Goal: Transaction & Acquisition: Purchase product/service

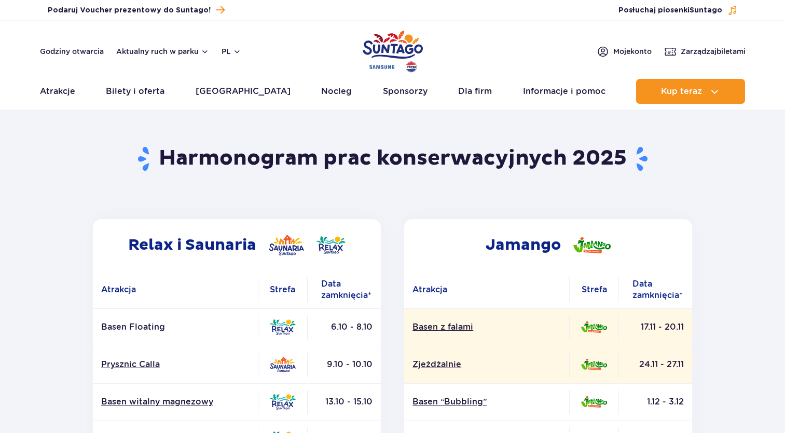
scroll to position [0, 0]
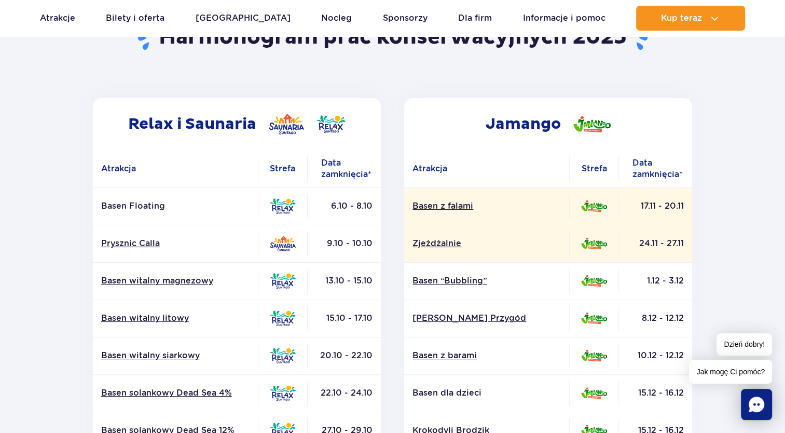
scroll to position [104, 0]
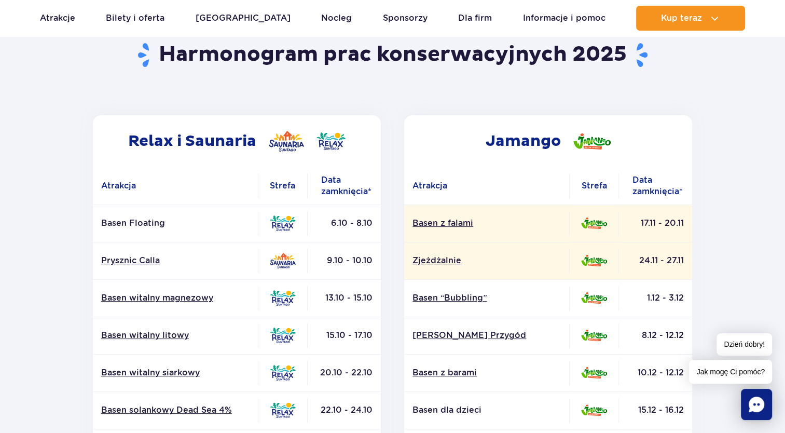
click at [598, 323] on td at bounding box center [594, 334] width 50 height 37
click at [584, 391] on td at bounding box center [594, 409] width 50 height 37
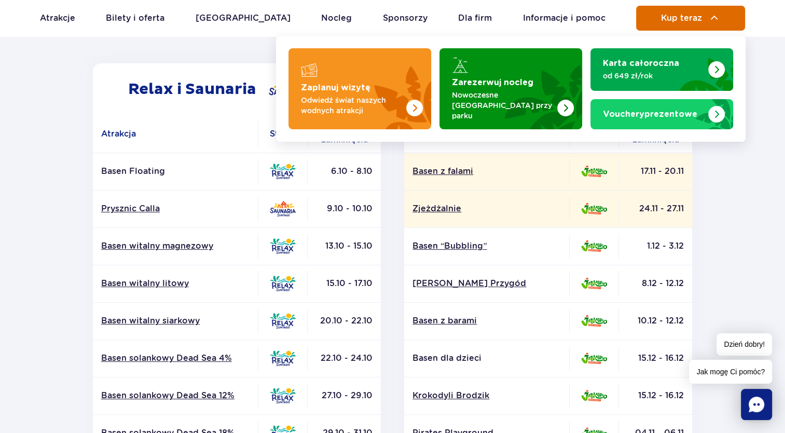
click at [680, 30] on button "Kup teraz" at bounding box center [690, 18] width 109 height 25
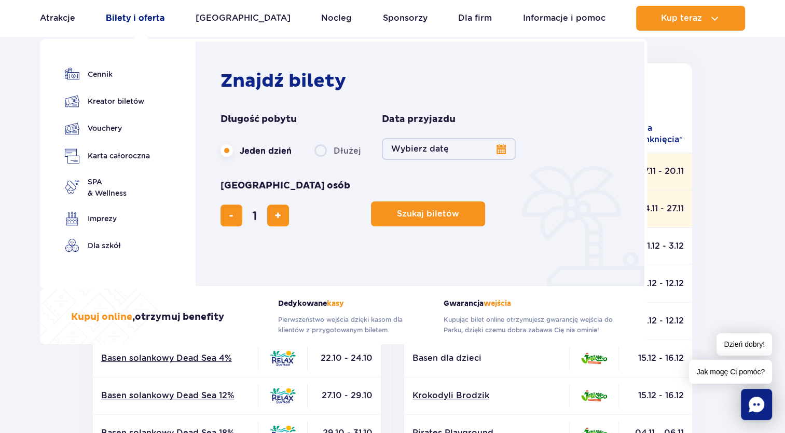
click at [139, 23] on link "Bilety i oferta" at bounding box center [135, 18] width 59 height 25
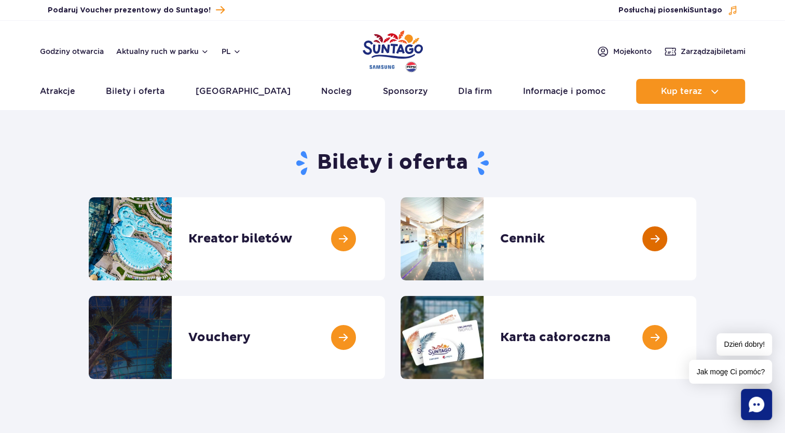
click at [696, 243] on link at bounding box center [696, 238] width 0 height 83
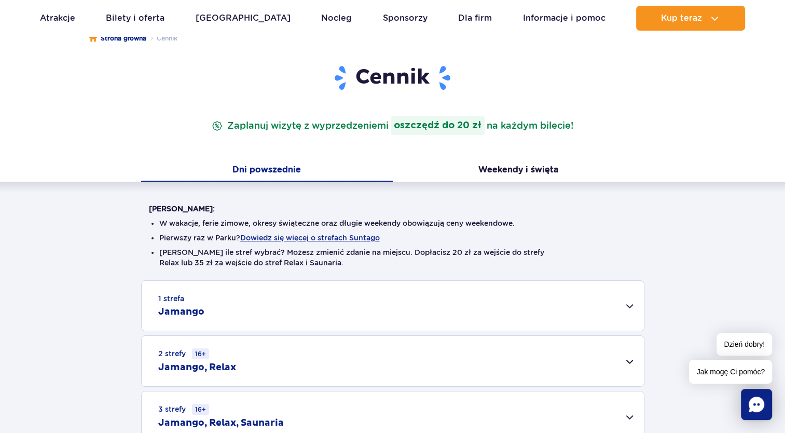
scroll to position [207, 0]
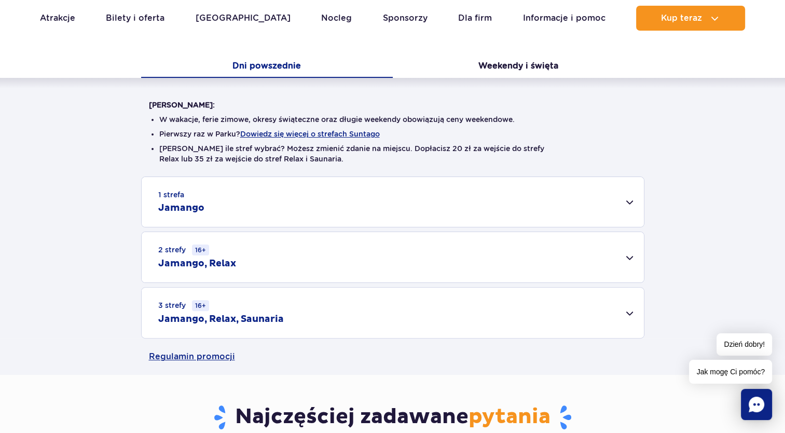
click at [487, 200] on div "1 strefa Jamango" at bounding box center [393, 202] width 502 height 50
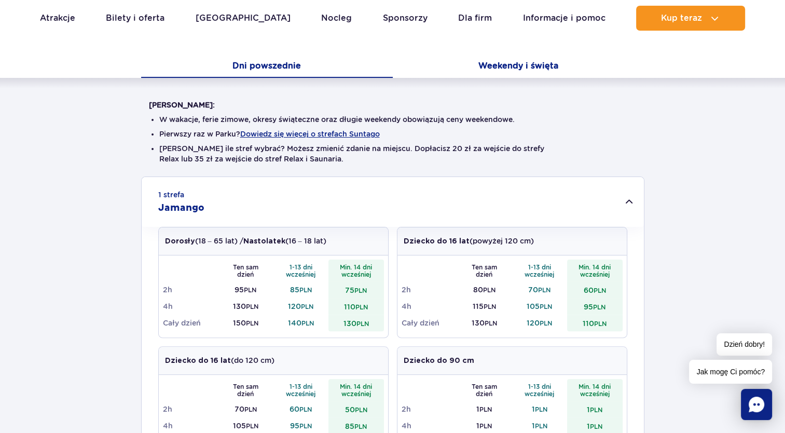
click at [489, 60] on button "Weekendy i święta" at bounding box center [519, 67] width 252 height 22
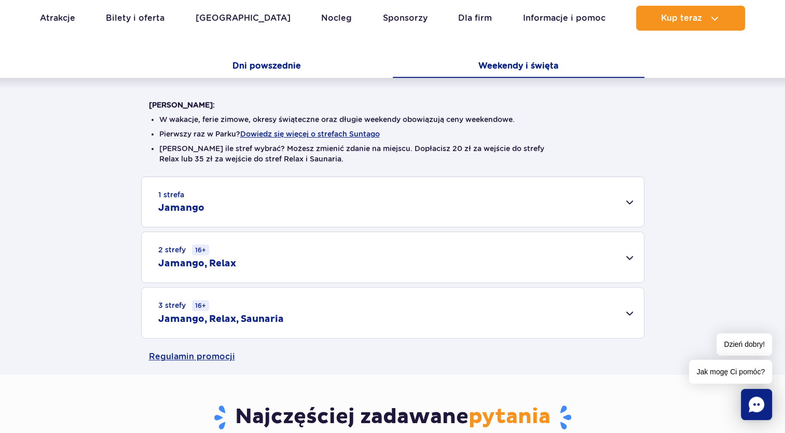
click at [261, 70] on button "Dni powszednie" at bounding box center [267, 67] width 252 height 22
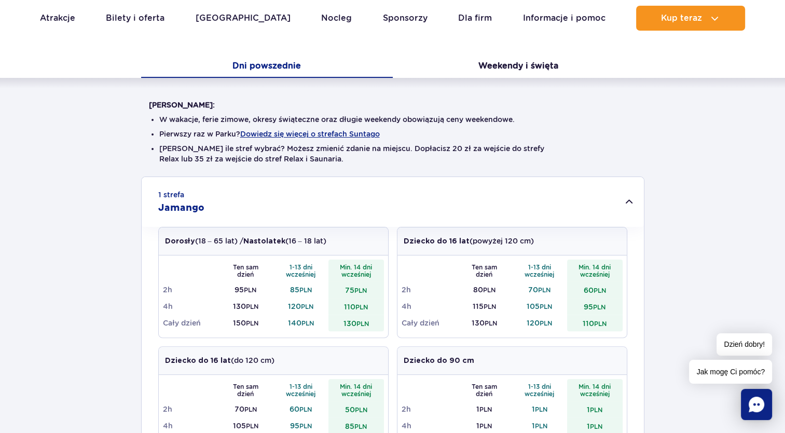
click at [514, 82] on div "Warto wiedzieć: W wakacje, ferie zimowe, okresy świąteczne oraz długie weekendy…" at bounding box center [392, 398] width 785 height 640
click at [516, 60] on button "Weekendy i święta" at bounding box center [519, 67] width 252 height 22
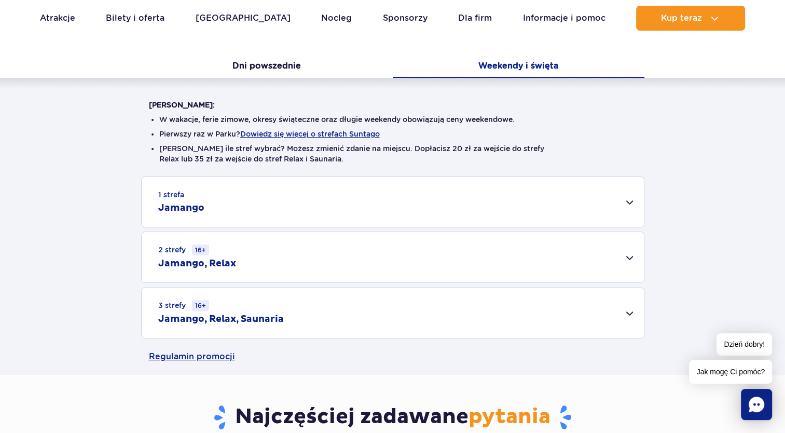
click at [315, 201] on div "1 strefa Jamango" at bounding box center [393, 202] width 502 height 50
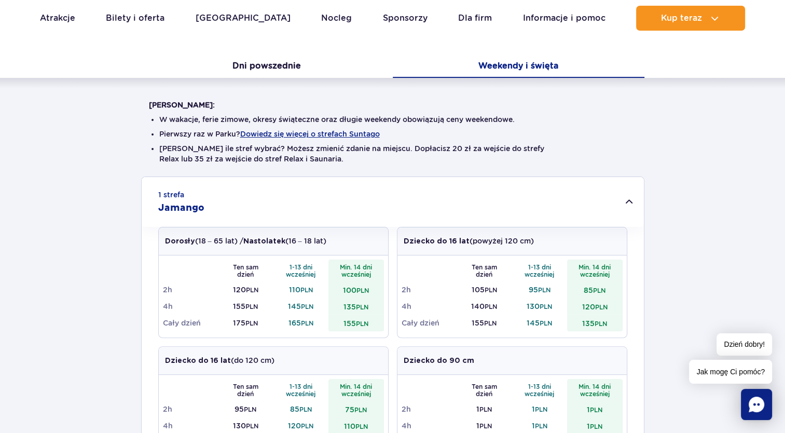
click at [358, 222] on div "1 strefa Jamango" at bounding box center [393, 202] width 502 height 50
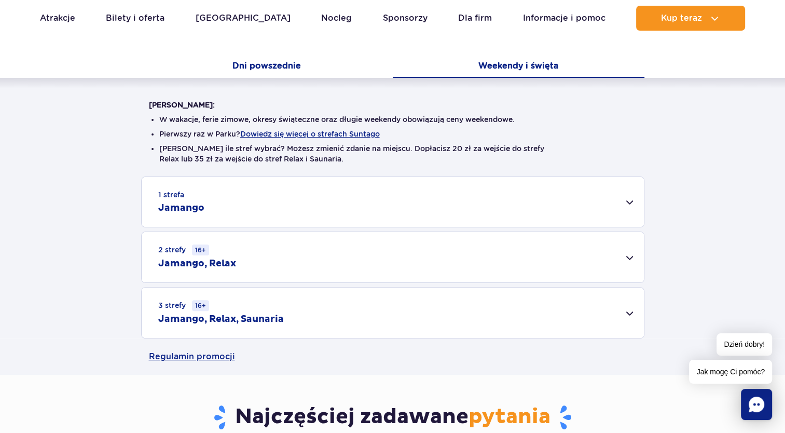
click at [270, 65] on button "Dni powszednie" at bounding box center [267, 67] width 252 height 22
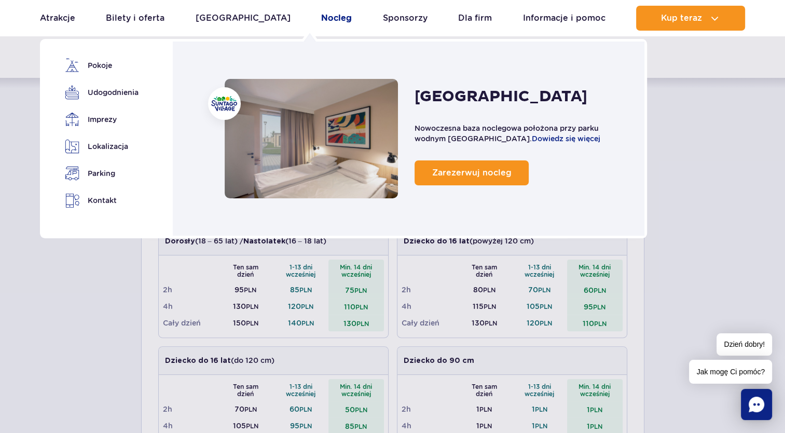
click at [321, 12] on link "Nocleg" at bounding box center [336, 18] width 31 height 25
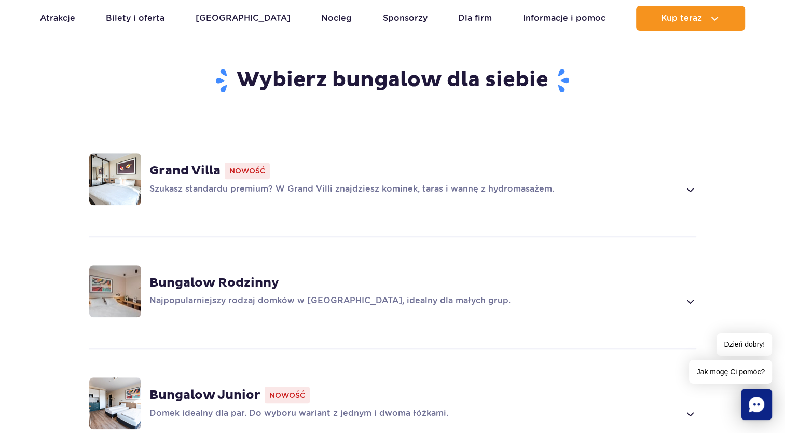
scroll to position [726, 0]
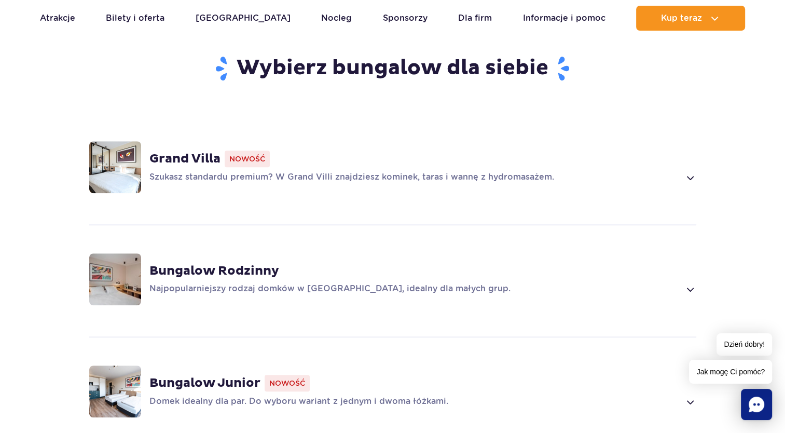
click at [372, 263] on div "Bungalow Rodzinny" at bounding box center [422, 271] width 547 height 16
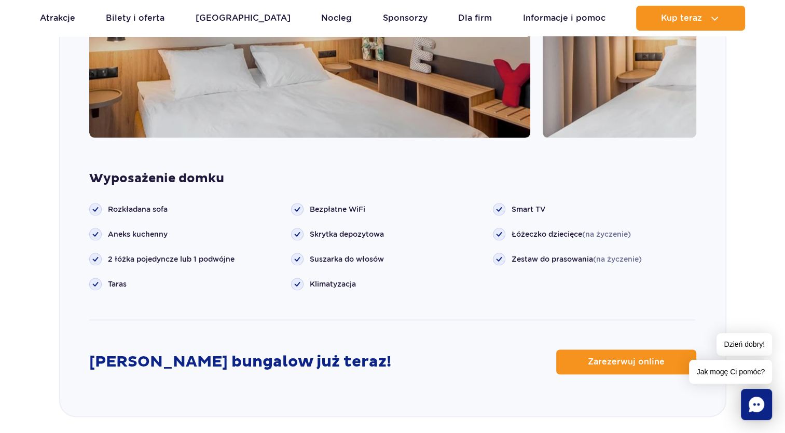
scroll to position [1042, 0]
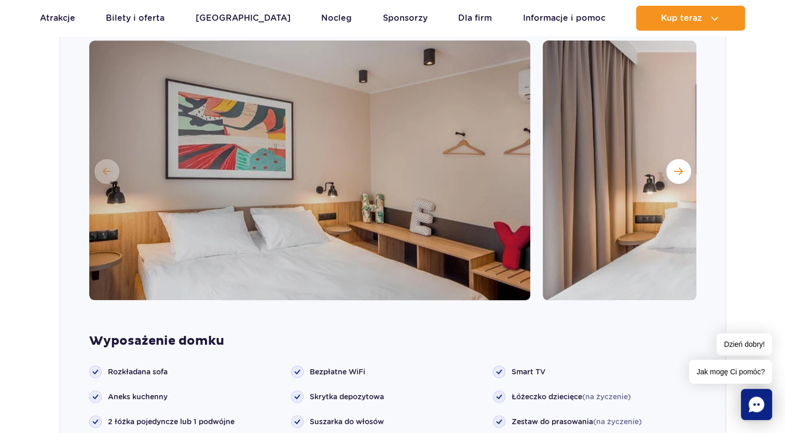
click at [673, 135] on img at bounding box center [763, 169] width 441 height 259
click at [680, 159] on button "Następny slajd" at bounding box center [678, 171] width 25 height 25
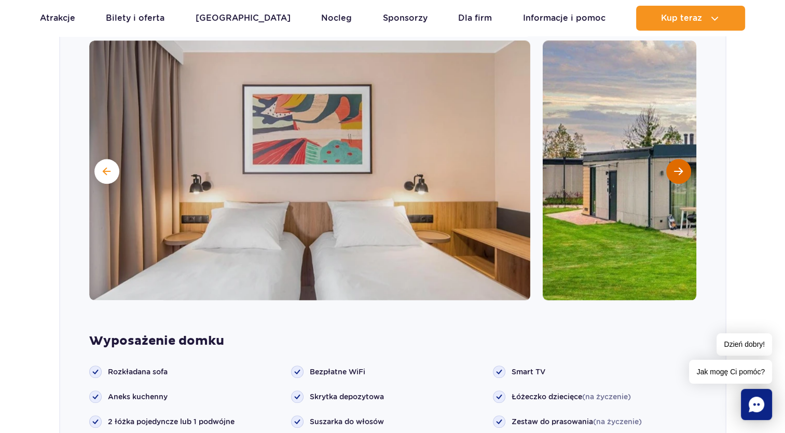
click at [677, 159] on button "Następny slajd" at bounding box center [678, 171] width 25 height 25
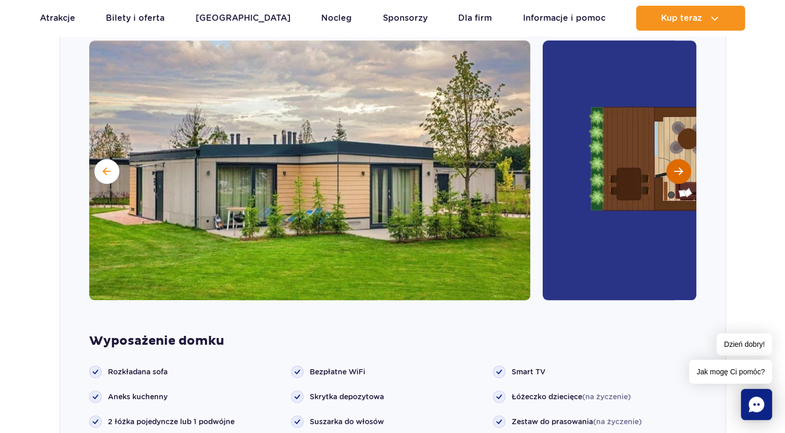
click at [677, 159] on button "Następny slajd" at bounding box center [678, 171] width 25 height 25
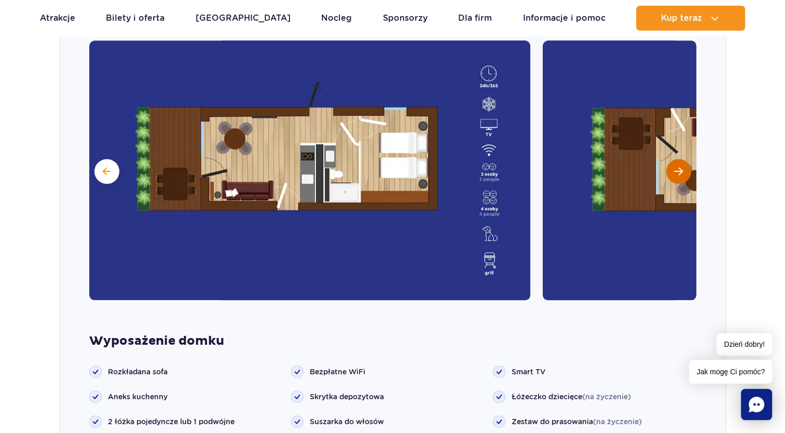
click at [676, 159] on button "Następny slajd" at bounding box center [678, 171] width 25 height 25
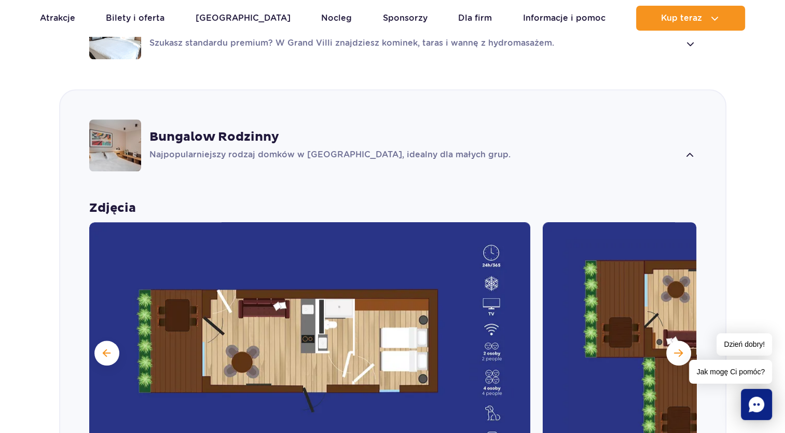
scroll to position [730, 0]
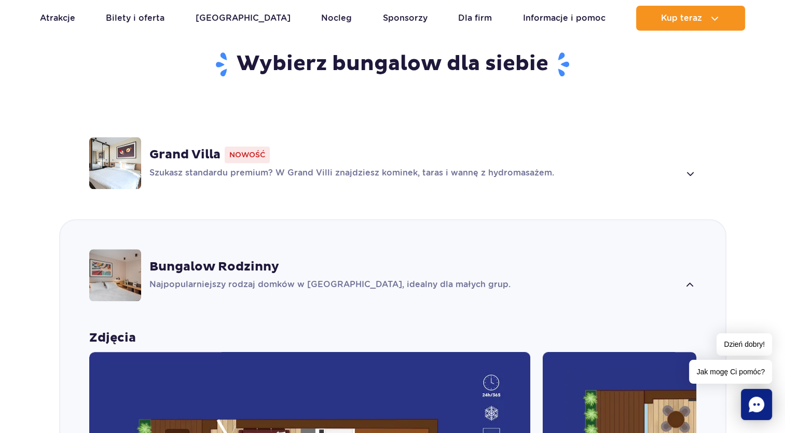
click at [307, 167] on p "Szukasz standardu premium? W Grand Villi znajdziesz kominek, taras i wannę z hy…" at bounding box center [414, 173] width 531 height 12
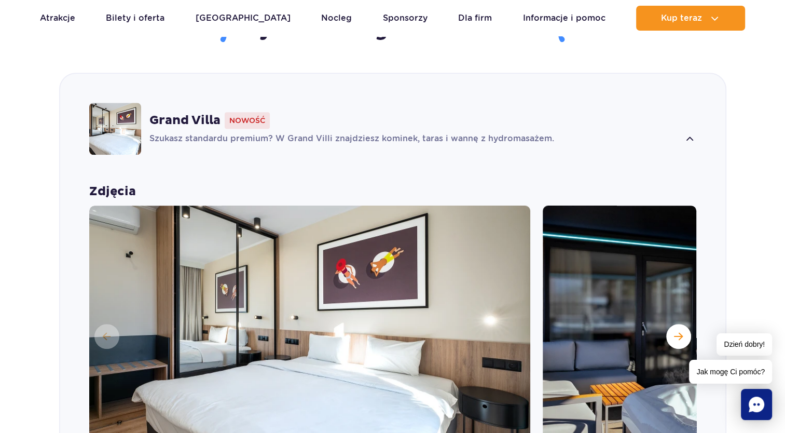
scroll to position [941, 0]
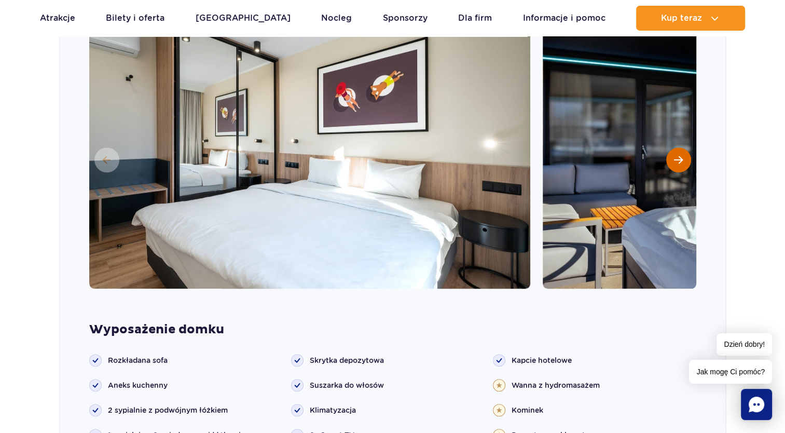
click at [672, 149] on button "Następny slajd" at bounding box center [678, 159] width 25 height 25
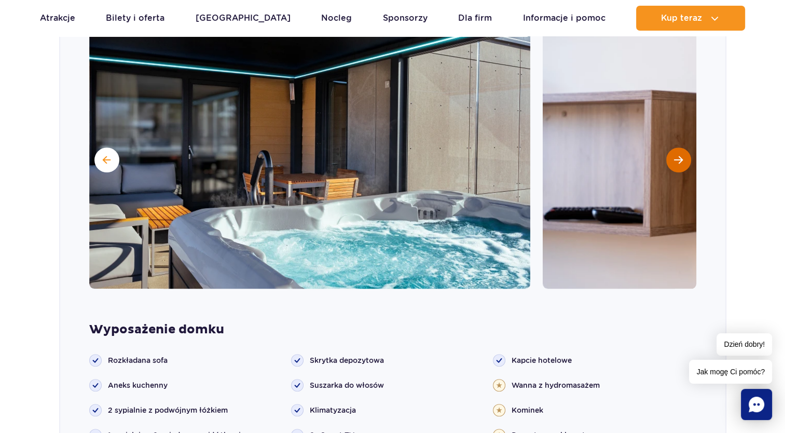
click at [672, 149] on button "Następny slajd" at bounding box center [678, 159] width 25 height 25
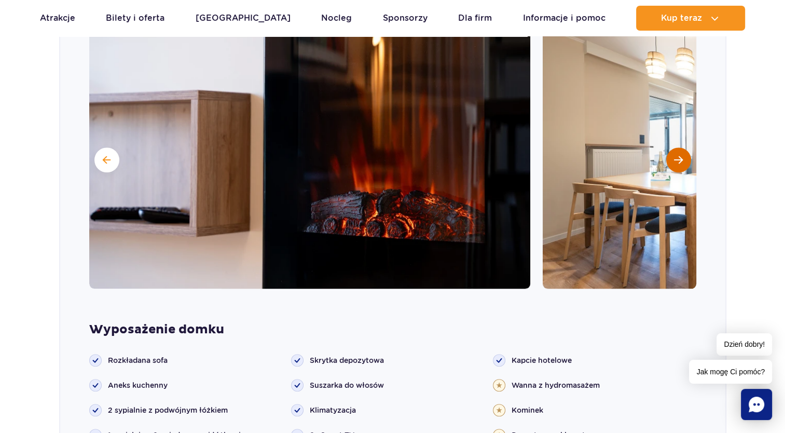
click at [672, 149] on button "Następny slajd" at bounding box center [678, 159] width 25 height 25
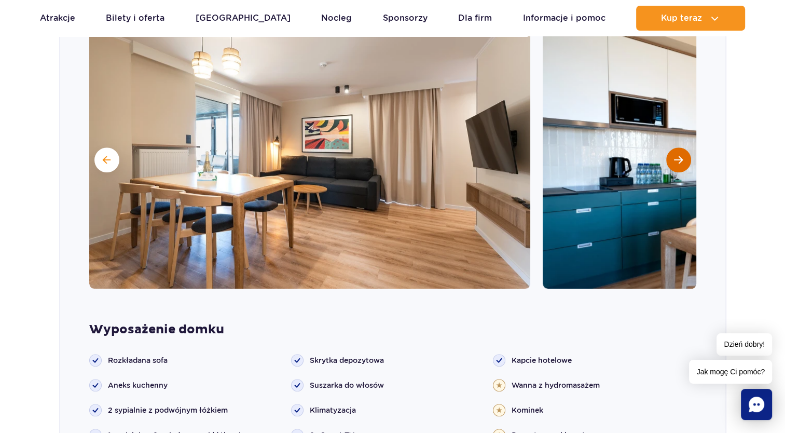
click at [672, 149] on button "Następny slajd" at bounding box center [678, 159] width 25 height 25
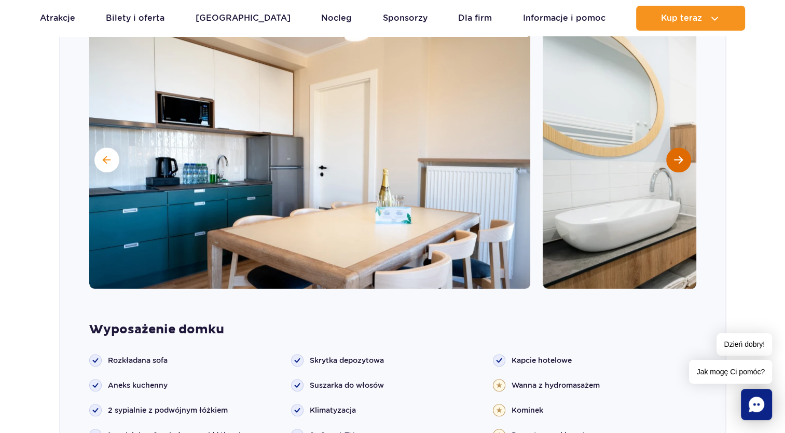
click at [672, 149] on button "Następny slajd" at bounding box center [678, 159] width 25 height 25
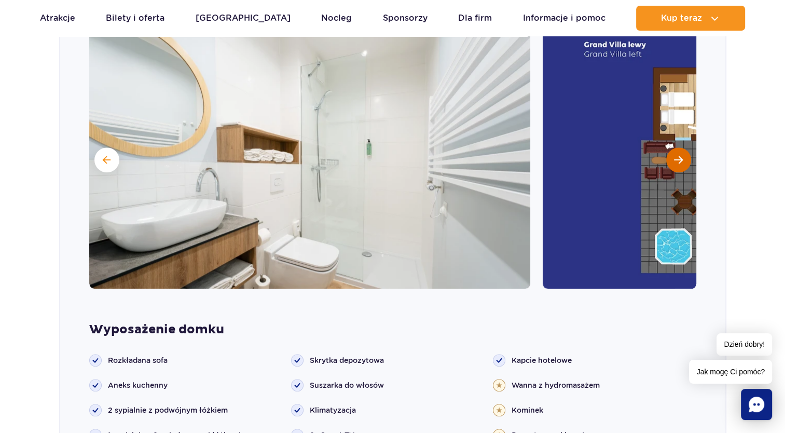
click at [672, 149] on button "Następny slajd" at bounding box center [678, 159] width 25 height 25
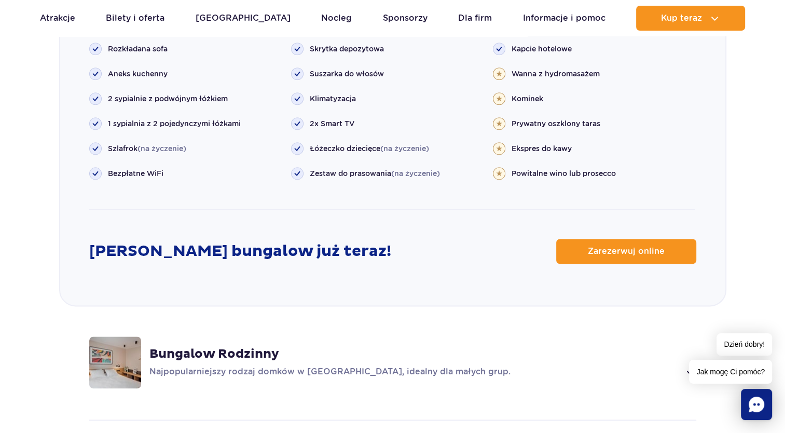
click at [200, 346] on strong "Bungalow Rodzinny" at bounding box center [214, 354] width 130 height 16
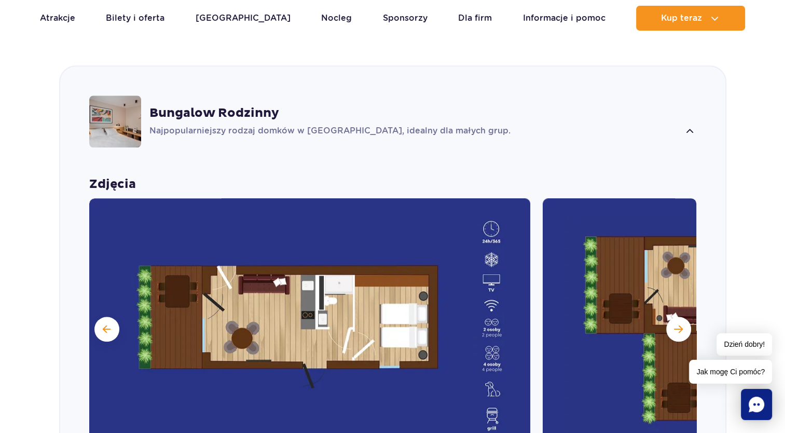
scroll to position [886, 0]
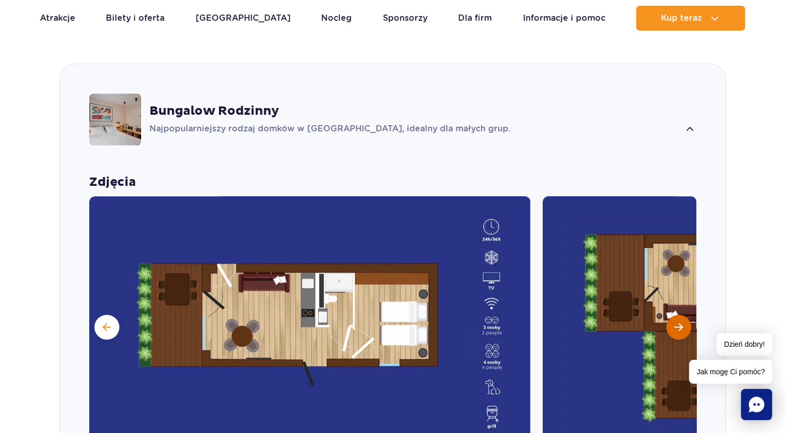
click at [684, 314] on button "Następny slajd" at bounding box center [678, 326] width 25 height 25
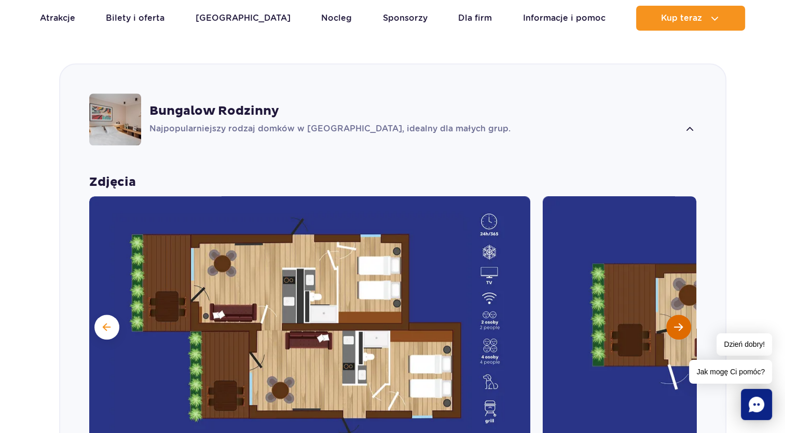
click at [672, 314] on button "Następny slajd" at bounding box center [678, 326] width 25 height 25
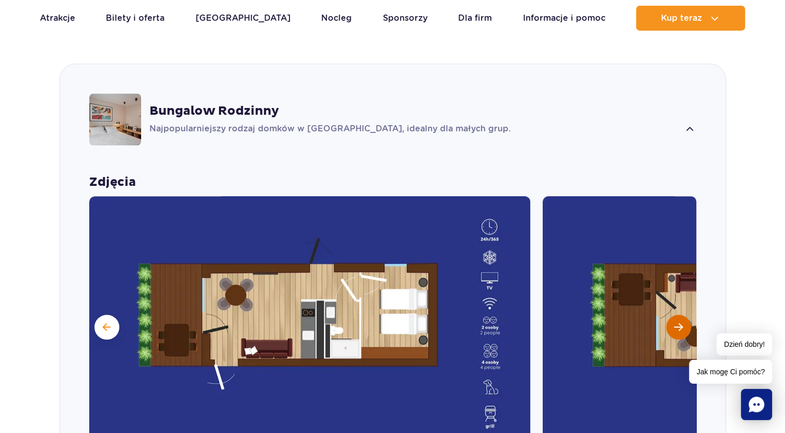
click at [672, 314] on button "Następny slajd" at bounding box center [678, 326] width 25 height 25
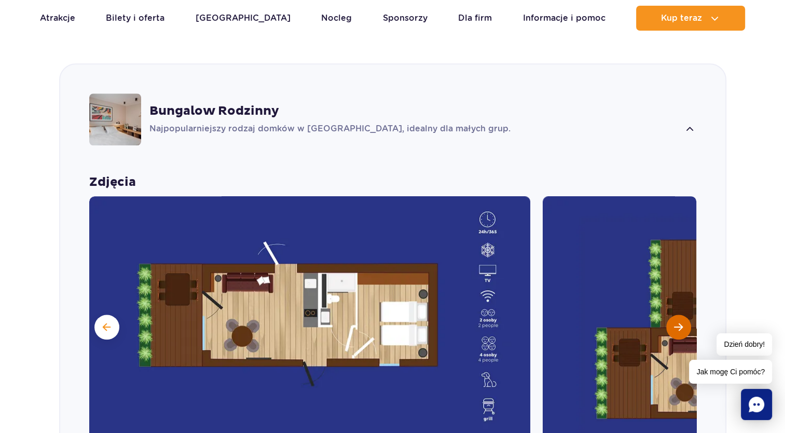
click at [672, 314] on button "Następny slajd" at bounding box center [678, 326] width 25 height 25
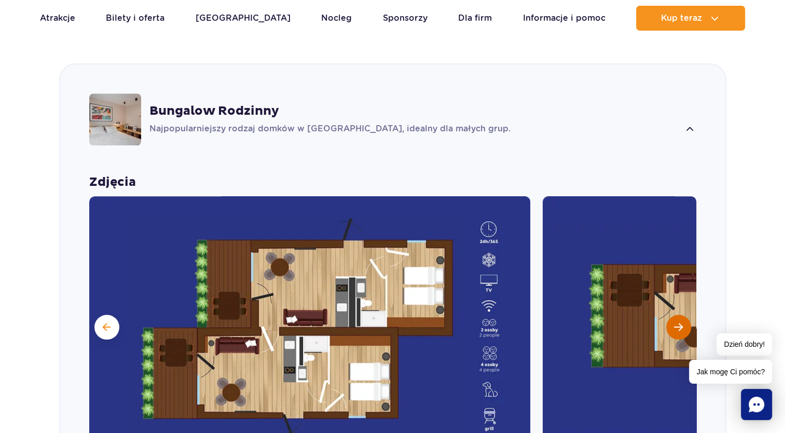
click at [672, 314] on button "Następny slajd" at bounding box center [678, 326] width 25 height 25
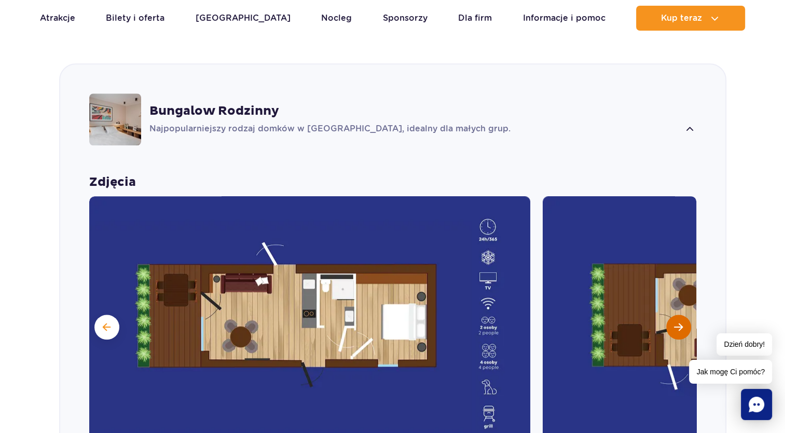
click at [672, 314] on button "Następny slajd" at bounding box center [678, 326] width 25 height 25
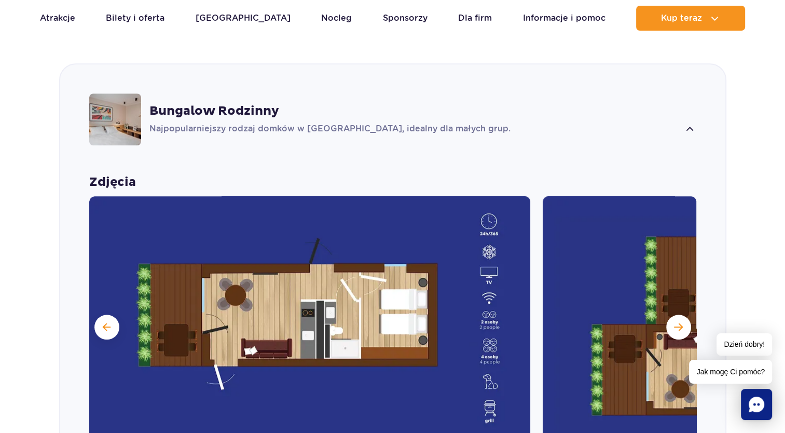
click at [483, 334] on img at bounding box center [309, 325] width 441 height 259
drag, startPoint x: 687, startPoint y: 109, endPoint x: 679, endPoint y: 113, distance: 8.6
click at [683, 123] on div "Najpopularniejszy rodzaj domków w Suntago Village, idealny dla małych grup." at bounding box center [422, 129] width 547 height 12
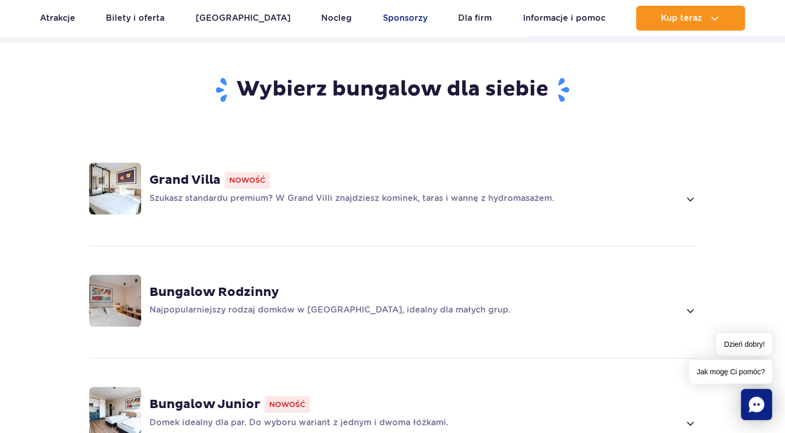
scroll to position [627, 0]
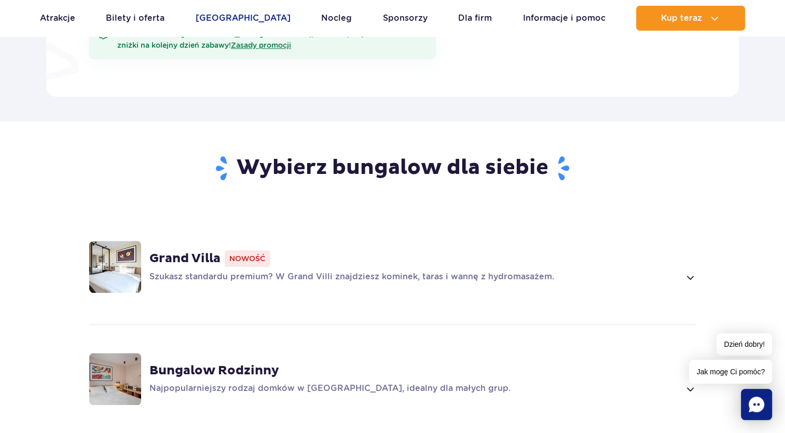
click at [248, 22] on link "[GEOGRAPHIC_DATA]" at bounding box center [243, 18] width 95 height 25
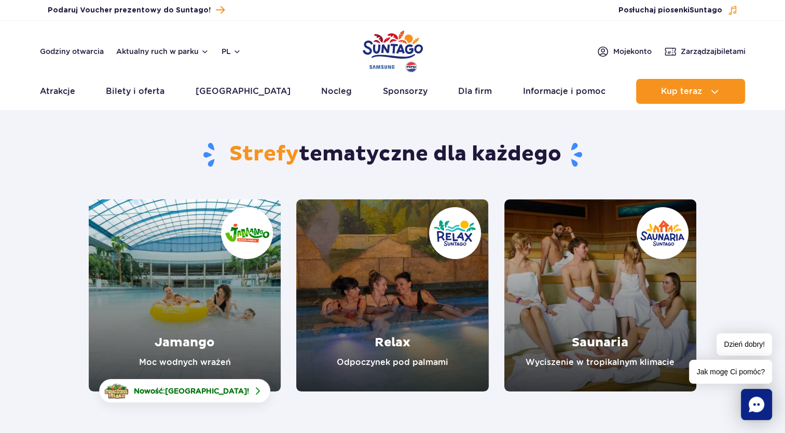
click at [225, 320] on link "Jamango" at bounding box center [185, 295] width 192 height 192
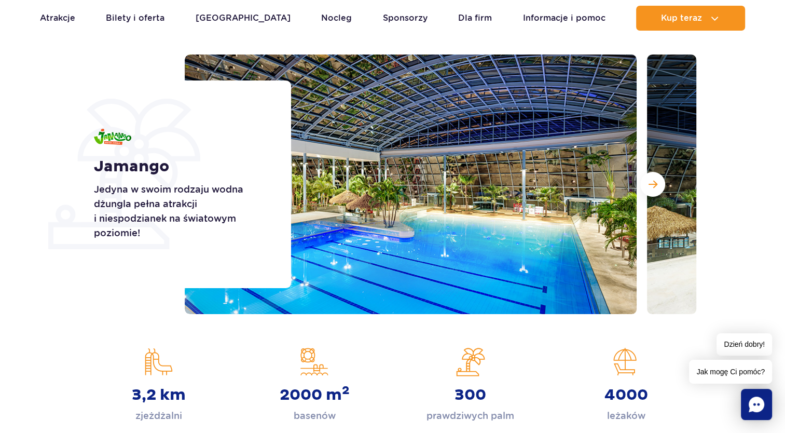
scroll to position [104, 0]
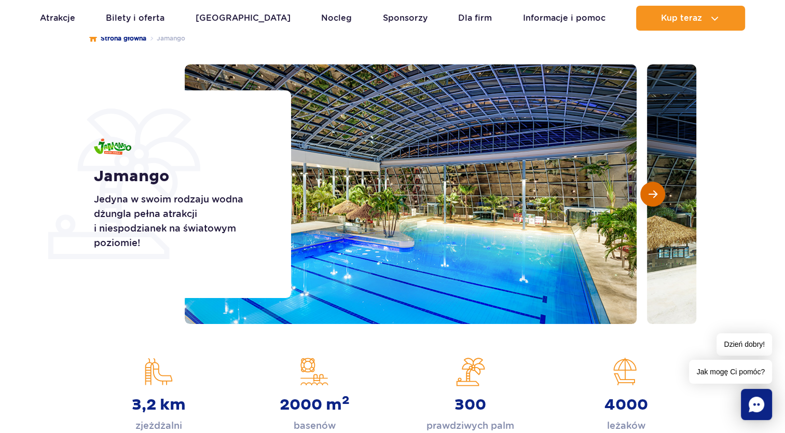
click at [642, 198] on button "Następny slajd" at bounding box center [652, 194] width 25 height 25
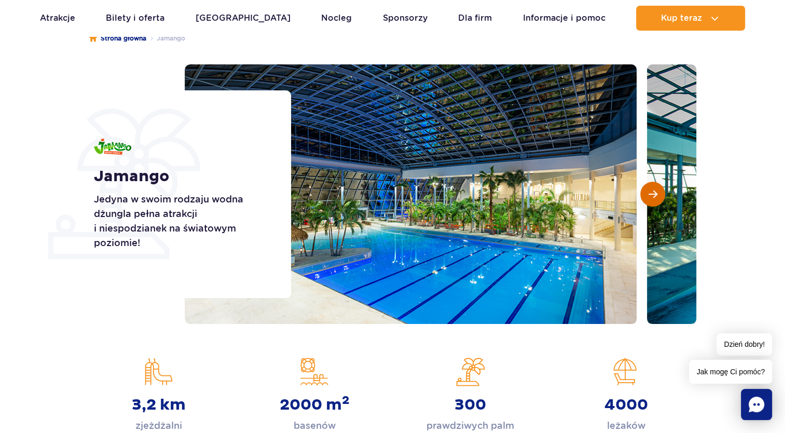
click at [642, 198] on button "Następny slajd" at bounding box center [652, 194] width 25 height 25
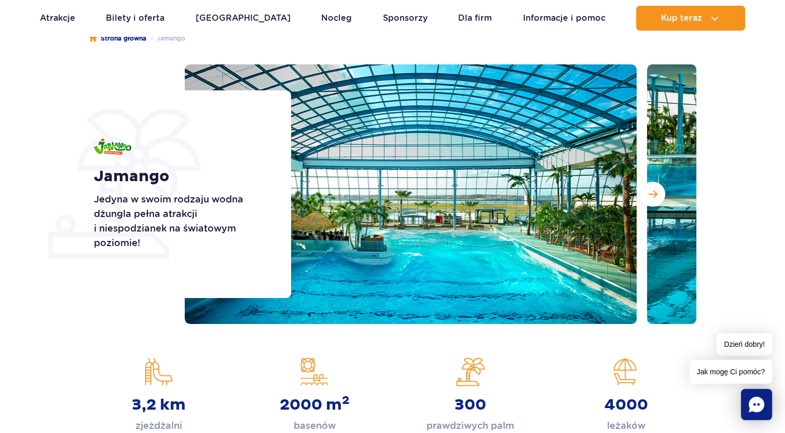
click at [280, 116] on div "Jamango Jedyna w swoim rodzaju wodna dżungla pełna atrakcji i niespodzianek na …" at bounding box center [186, 193] width 210 height 207
click at [259, 127] on div "Jamango Jedyna w swoim rodzaju wodna dżungla pełna atrakcji i niespodzianek na …" at bounding box center [186, 193] width 210 height 207
drag, startPoint x: 271, startPoint y: 119, endPoint x: 280, endPoint y: 132, distance: 15.3
click at [272, 123] on div "Jamango Jedyna w swoim rodzaju wodna dżungla pełna atrakcji i niespodzianek na …" at bounding box center [186, 193] width 210 height 207
click at [645, 187] on button "Następny slajd" at bounding box center [652, 194] width 25 height 25
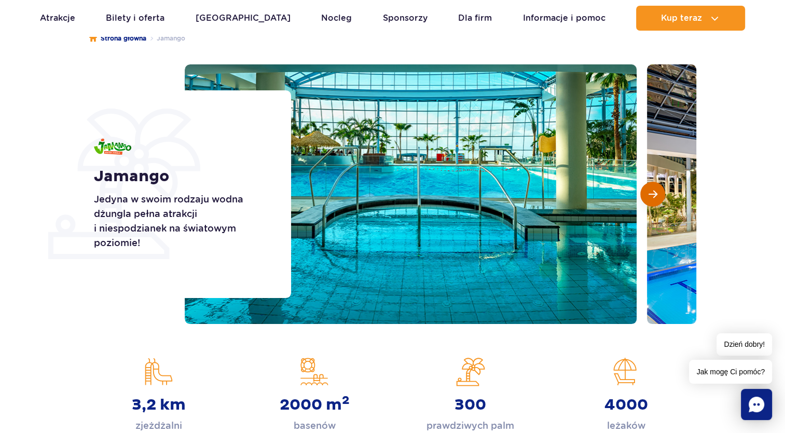
click at [645, 187] on button "Następny slajd" at bounding box center [652, 194] width 25 height 25
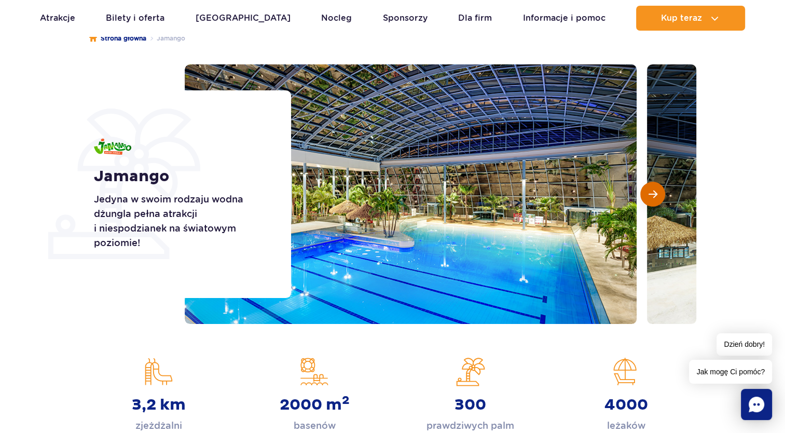
click at [645, 187] on button "Następny slajd" at bounding box center [652, 194] width 25 height 25
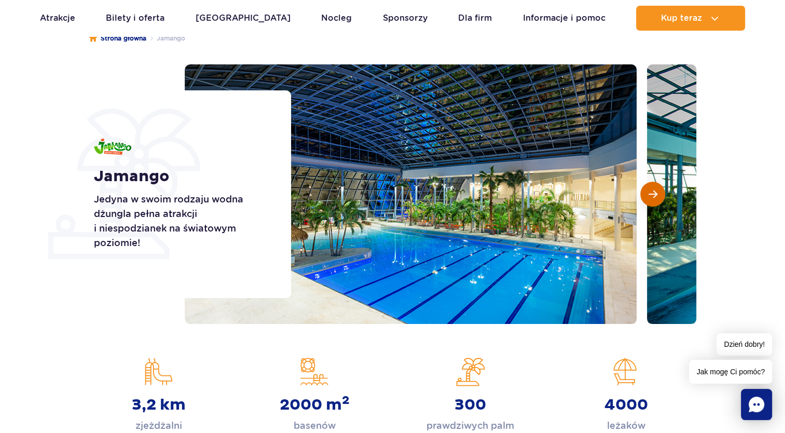
click at [645, 187] on button "Następny slajd" at bounding box center [652, 194] width 25 height 25
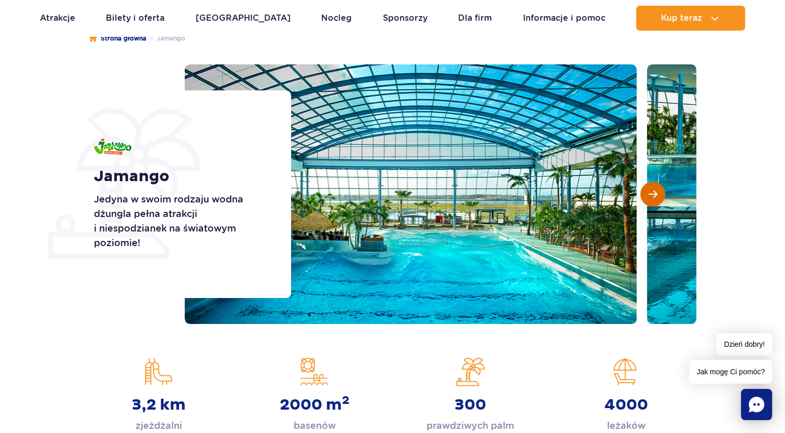
click at [645, 187] on button "Następny slajd" at bounding box center [652, 194] width 25 height 25
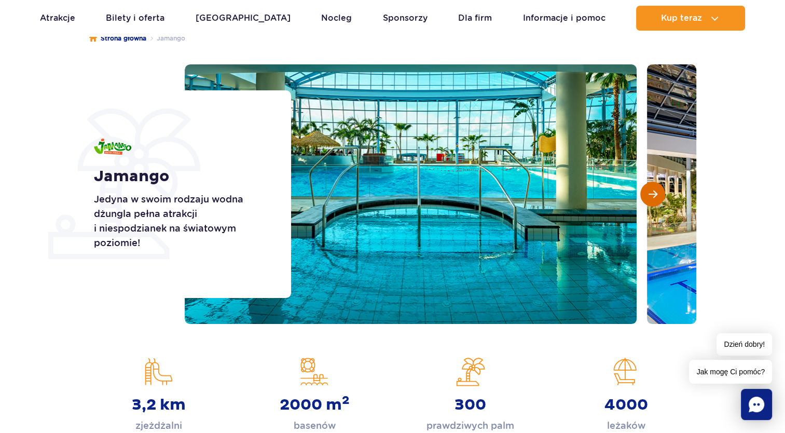
click at [645, 187] on button "Następny slajd" at bounding box center [652, 194] width 25 height 25
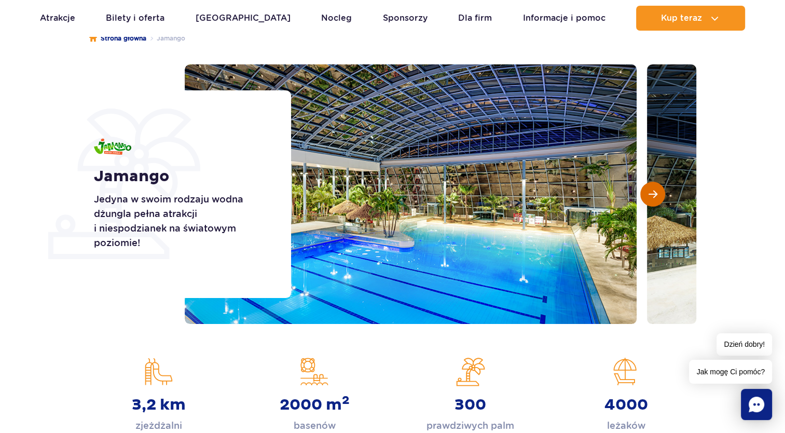
click at [645, 187] on button "Następny slajd" at bounding box center [652, 194] width 25 height 25
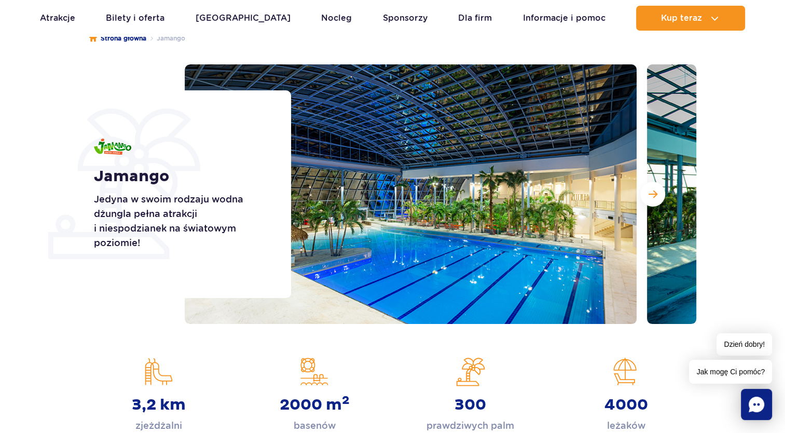
click at [205, 204] on p "Jedyna w swoim rodzaju wodna dżungla pełna atrakcji i niespodzianek na światowy…" at bounding box center [181, 221] width 174 height 58
click at [274, 79] on img at bounding box center [411, 193] width 452 height 259
click at [187, 80] on img at bounding box center [411, 193] width 452 height 259
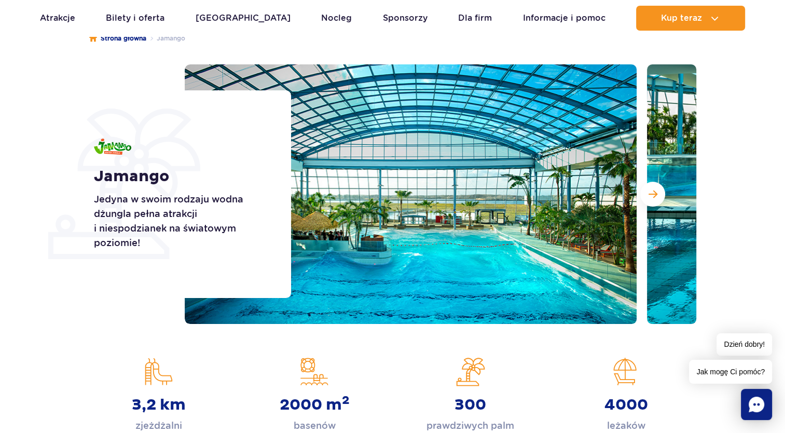
click at [117, 312] on div "Jamango Jedyna w swoim rodzaju wodna dżungla pełna atrakcji i niespodzianek na …" at bounding box center [392, 193] width 623 height 259
click at [195, 197] on p "Jedyna w swoim rodzaju wodna dżungla pełna atrakcji i niespodzianek na światowy…" at bounding box center [181, 221] width 174 height 58
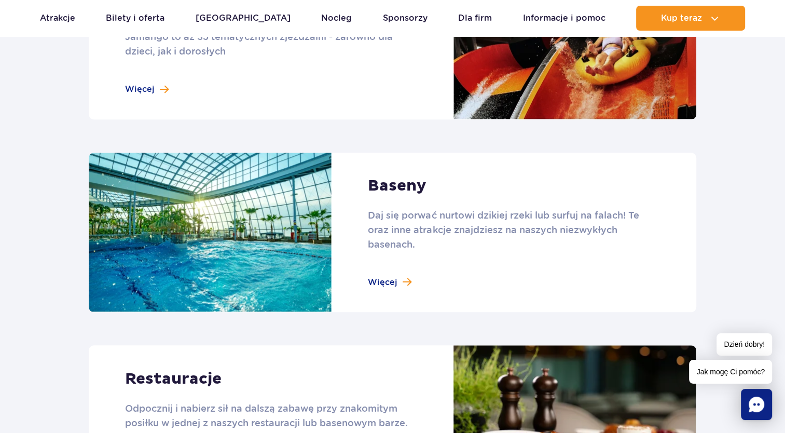
scroll to position [985, 0]
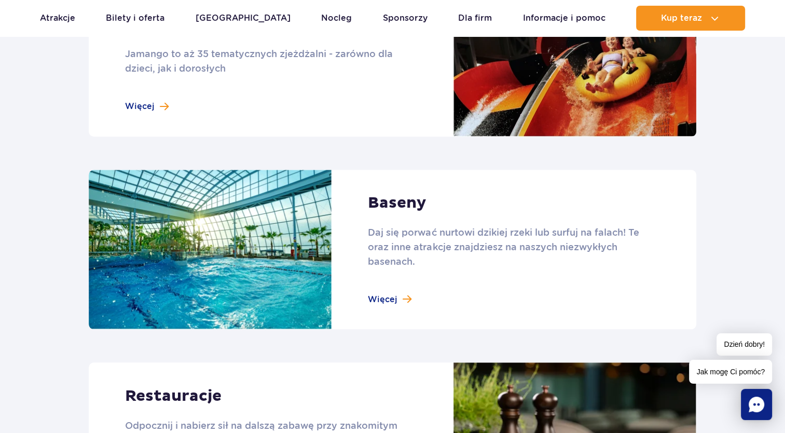
click at [391, 290] on link at bounding box center [392, 250] width 607 height 160
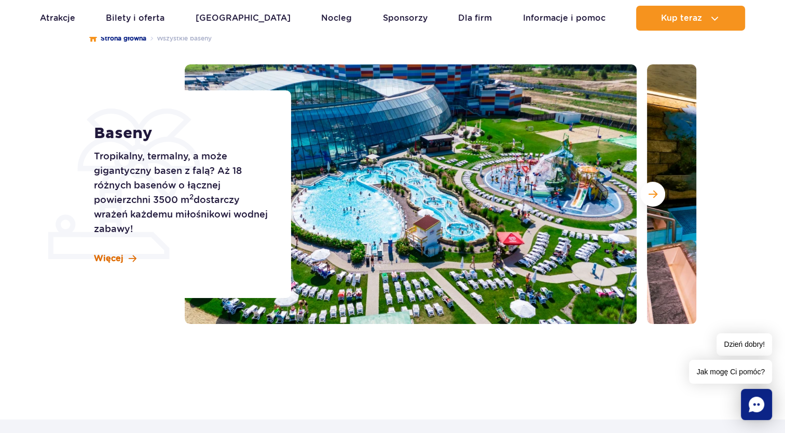
click at [109, 256] on span "Więcej" at bounding box center [109, 258] width 30 height 11
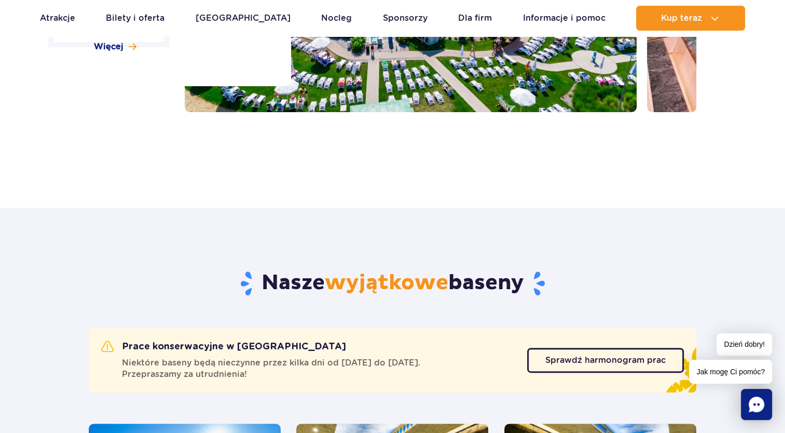
scroll to position [160, 0]
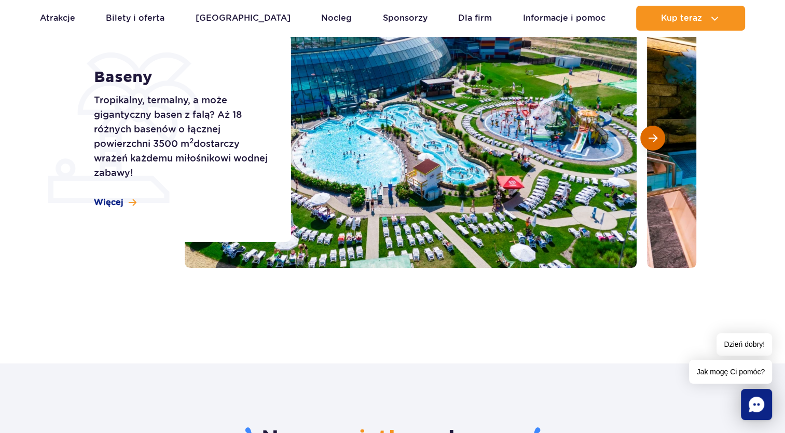
click at [653, 144] on button "Następny slajd" at bounding box center [652, 138] width 25 height 25
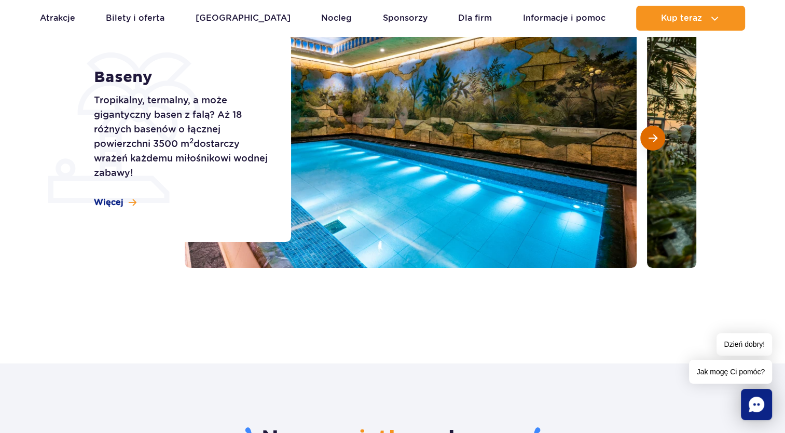
click at [651, 142] on span "Następny slajd" at bounding box center [652, 137] width 9 height 9
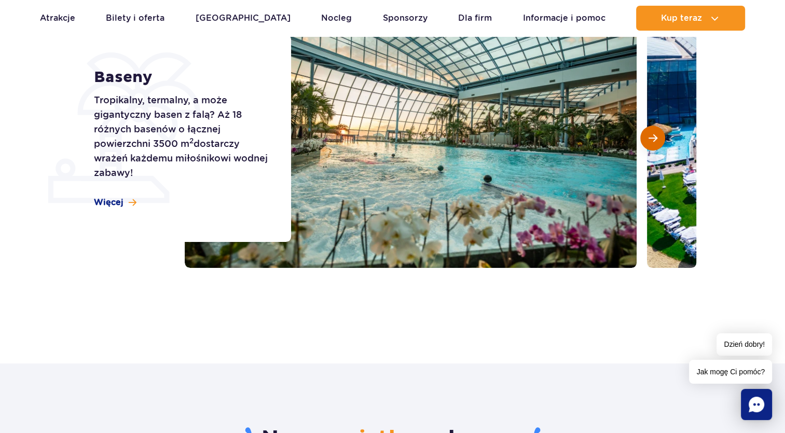
click at [651, 142] on span "Następny slajd" at bounding box center [652, 137] width 9 height 9
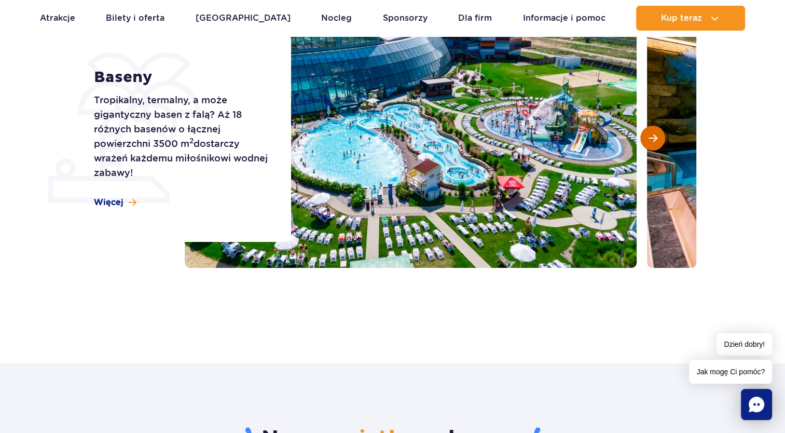
click at [651, 142] on span "Następny slajd" at bounding box center [652, 137] width 9 height 9
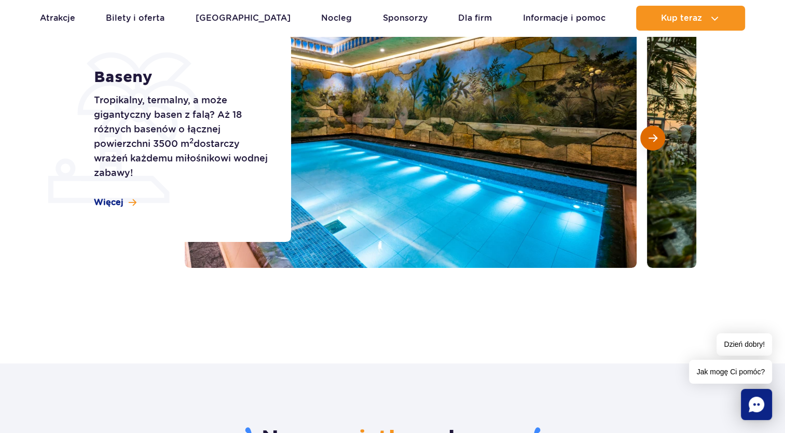
click at [651, 142] on span "Następny slajd" at bounding box center [652, 137] width 9 height 9
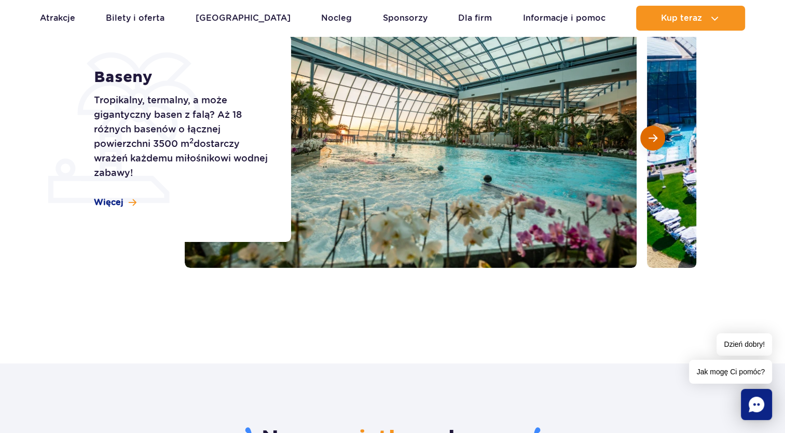
click at [651, 142] on span "Następny slajd" at bounding box center [652, 137] width 9 height 9
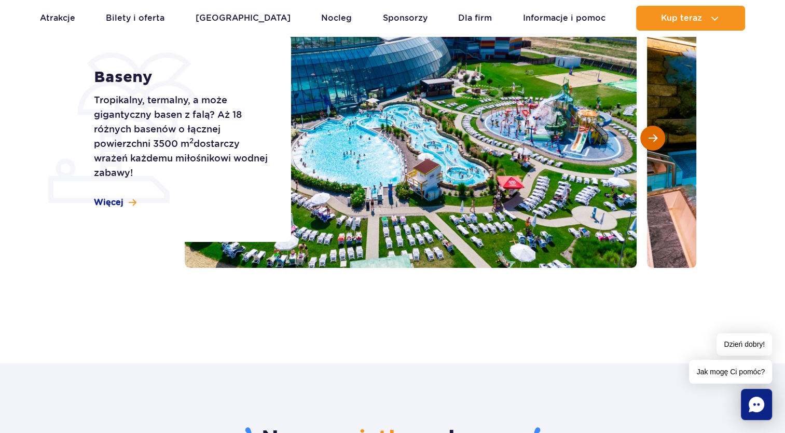
click at [651, 142] on span "Następny slajd" at bounding box center [652, 137] width 9 height 9
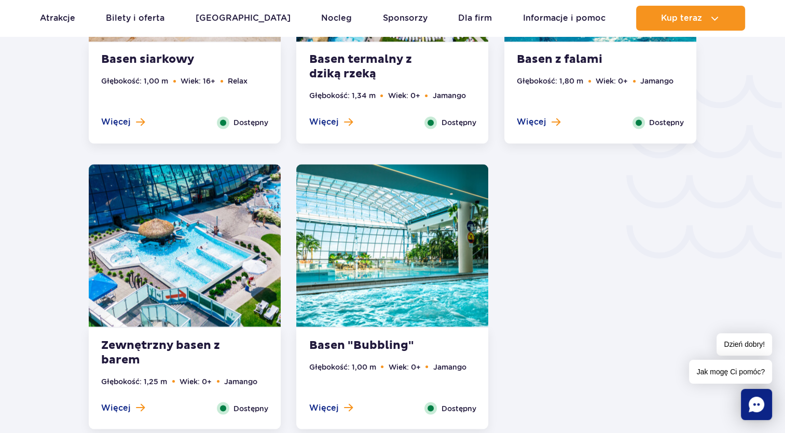
scroll to position [1716, 0]
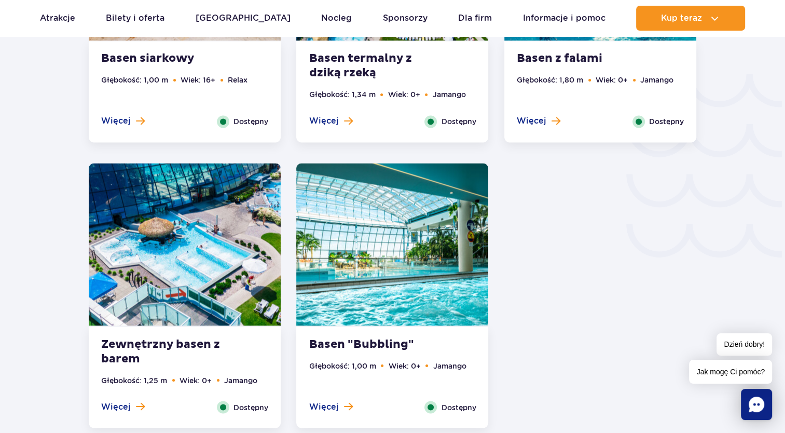
click at [391, 321] on img at bounding box center [392, 244] width 192 height 162
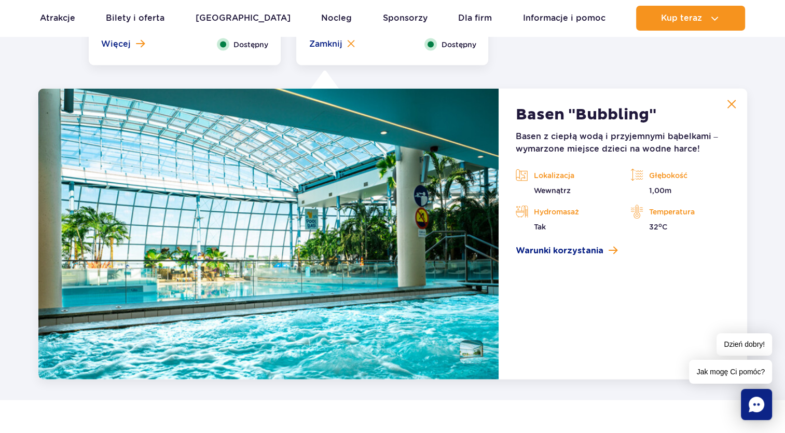
scroll to position [2104, 0]
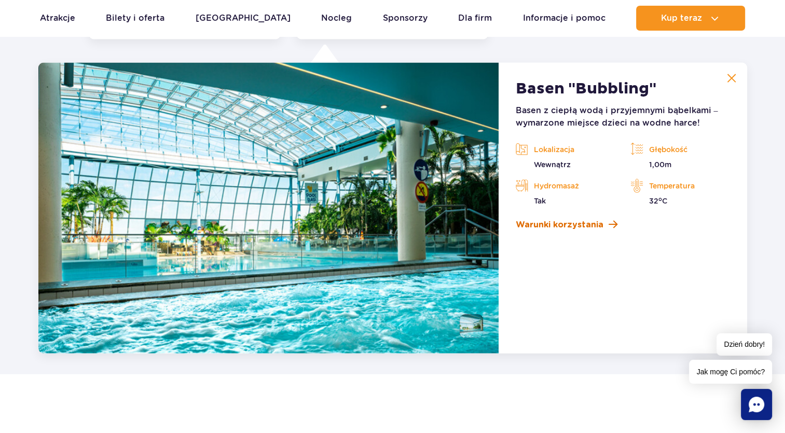
click at [554, 229] on span "Warunki korzystania" at bounding box center [559, 224] width 88 height 12
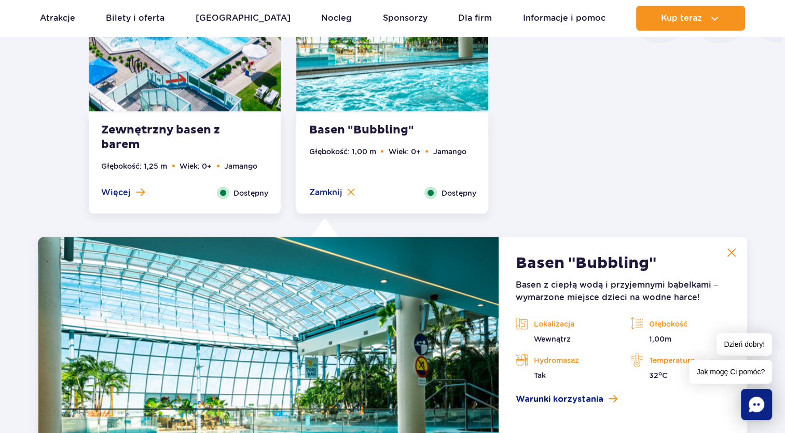
scroll to position [2000, 0]
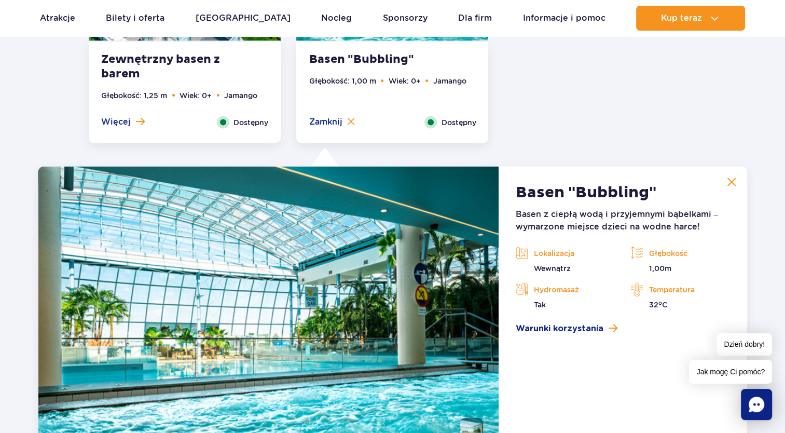
click at [471, 421] on li at bounding box center [471, 429] width 23 height 23
click at [471, 421] on img at bounding box center [471, 429] width 23 height 23
click at [469, 427] on img at bounding box center [471, 429] width 23 height 23
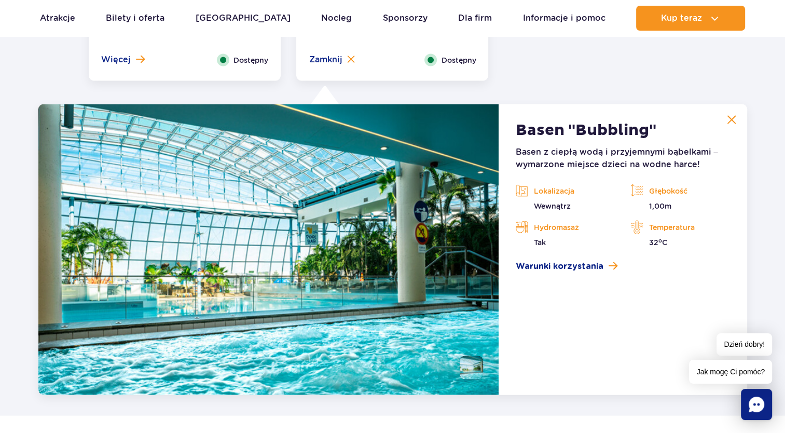
scroll to position [2104, 0]
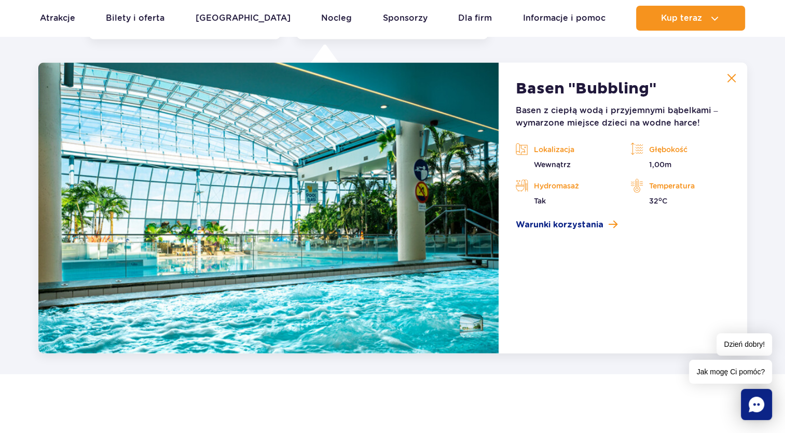
click at [469, 323] on img at bounding box center [471, 325] width 23 height 23
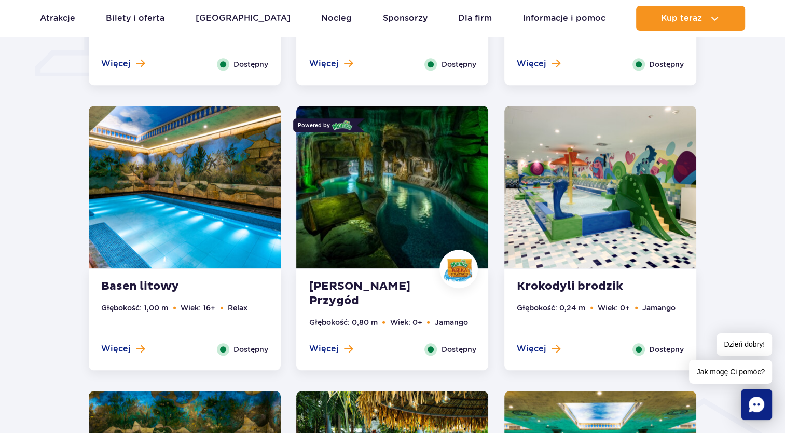
scroll to position [859, 0]
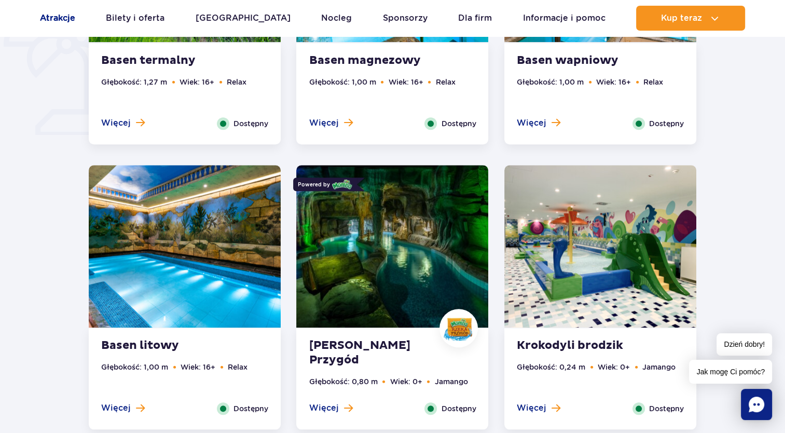
click at [41, 20] on link "Atrakcje" at bounding box center [57, 18] width 35 height 25
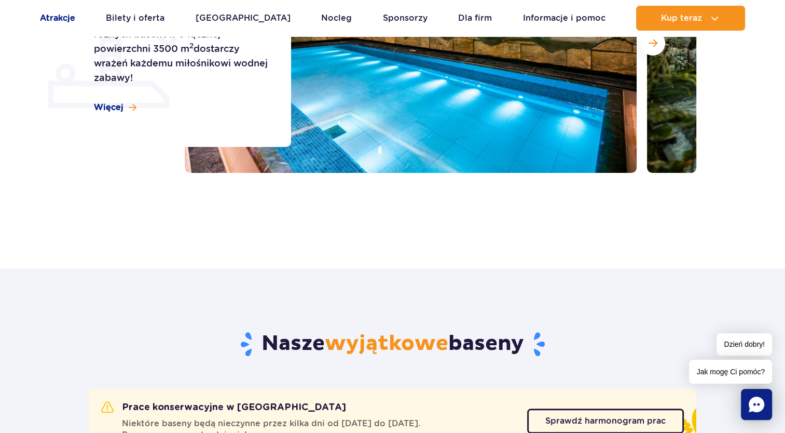
scroll to position [191, 0]
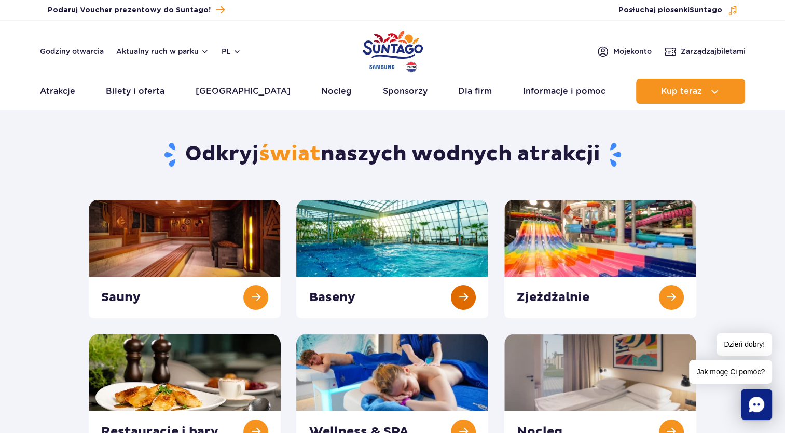
click at [439, 312] on link at bounding box center [392, 258] width 192 height 119
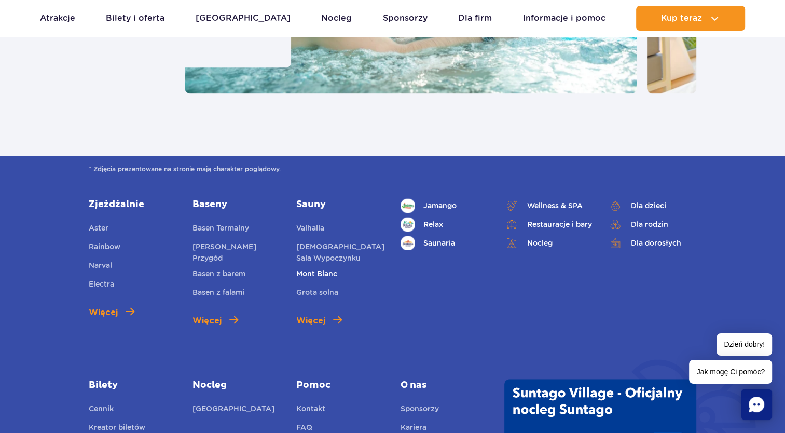
scroll to position [1452, 0]
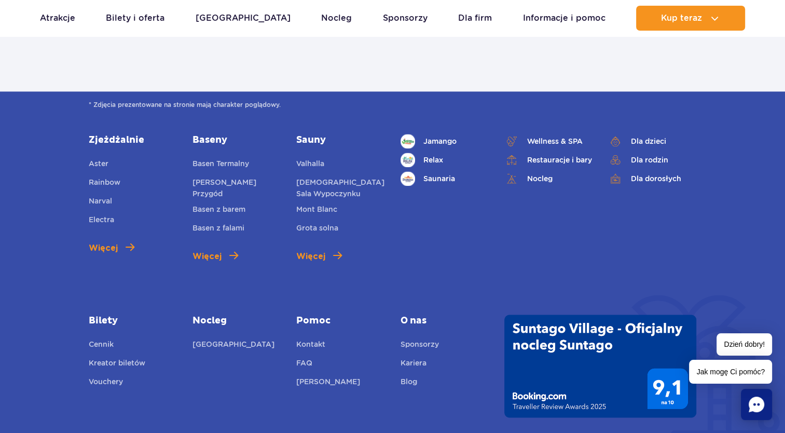
drag, startPoint x: 418, startPoint y: 133, endPoint x: 419, endPoint y: 138, distance: 5.4
click at [418, 133] on div "* Zdjęcia prezentowane na stronie mają charakter poglądowy. Zjeżdżalnie Aster R…" at bounding box center [392, 275] width 785 height 368
click at [419, 138] on link "Jamango" at bounding box center [444, 141] width 88 height 15
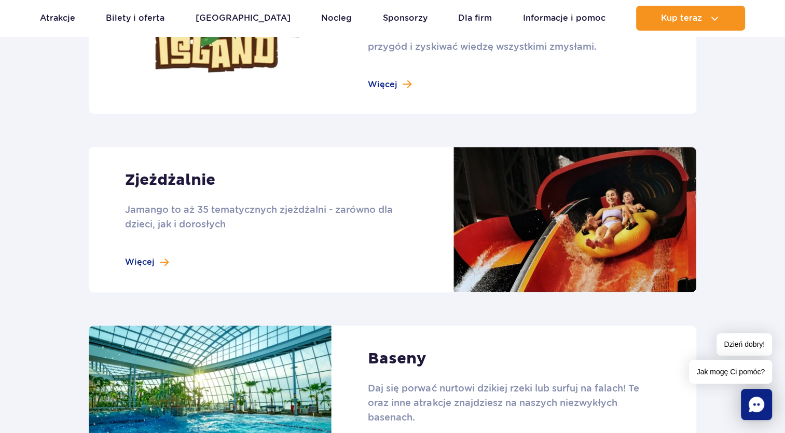
scroll to position [622, 0]
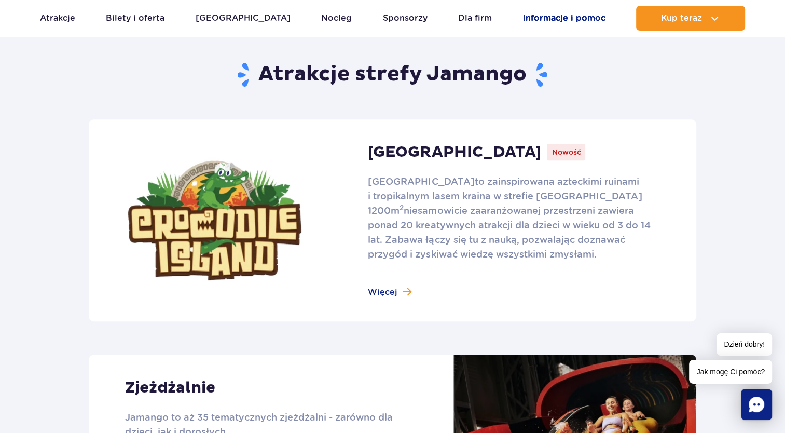
click at [552, 17] on link "Informacje i pomoc" at bounding box center [564, 18] width 82 height 25
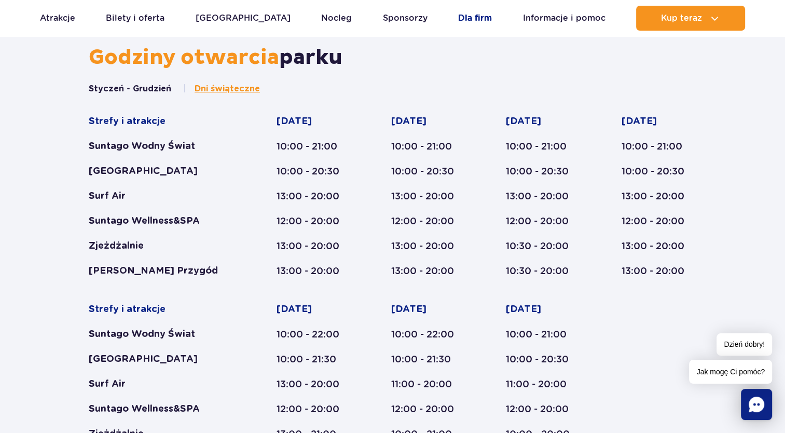
scroll to position [467, 0]
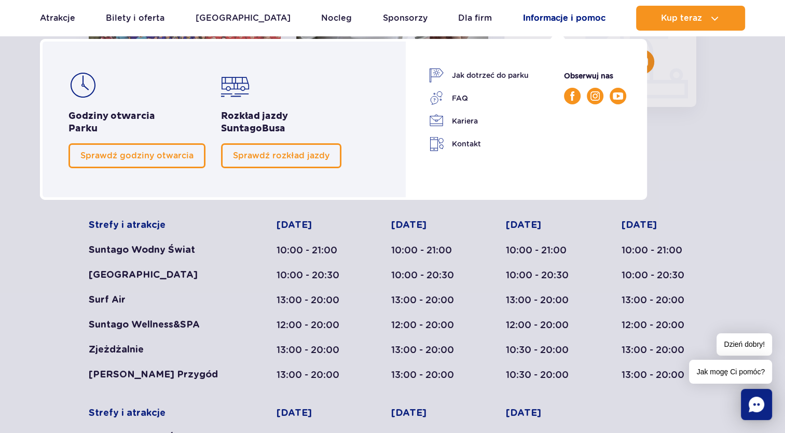
click at [568, 16] on link "Informacje i pomoc" at bounding box center [564, 18] width 82 height 25
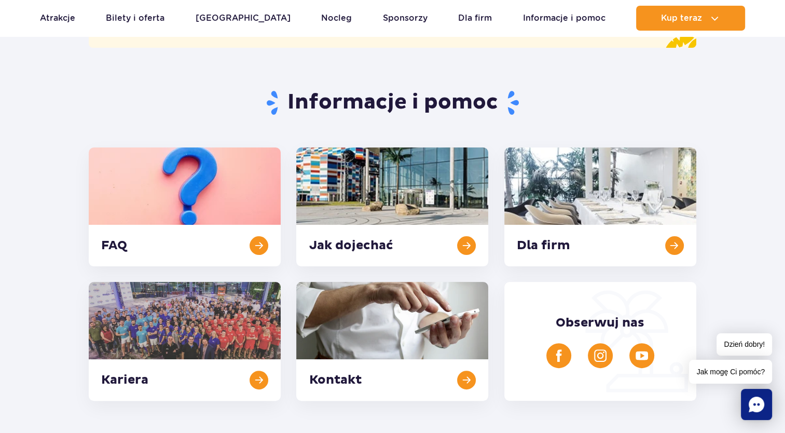
scroll to position [156, 0]
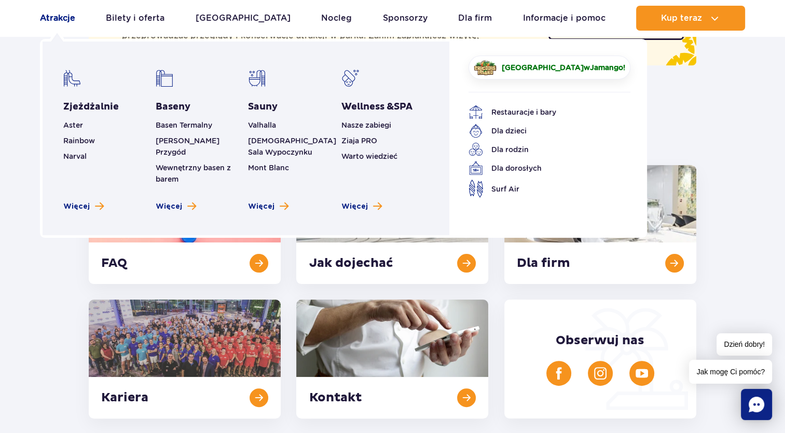
click at [48, 12] on link "Atrakcje" at bounding box center [57, 18] width 35 height 25
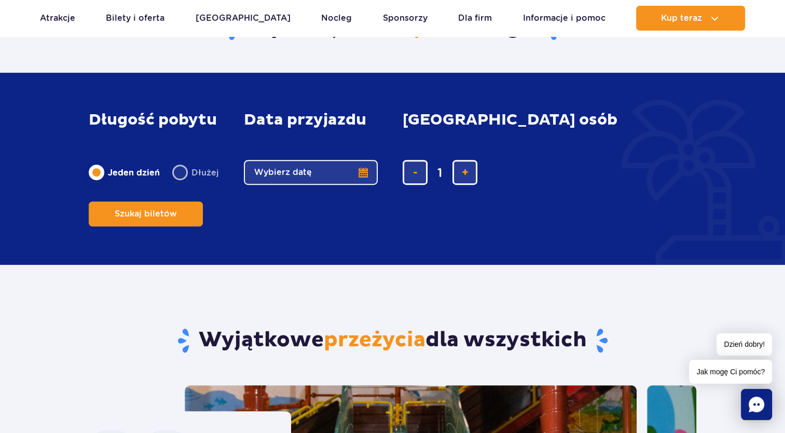
scroll to position [519, 0]
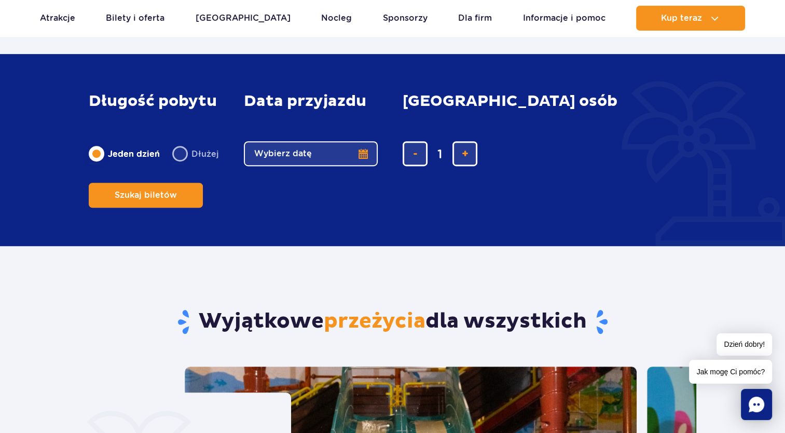
click at [257, 166] on button "Wybierz datę" at bounding box center [311, 153] width 134 height 25
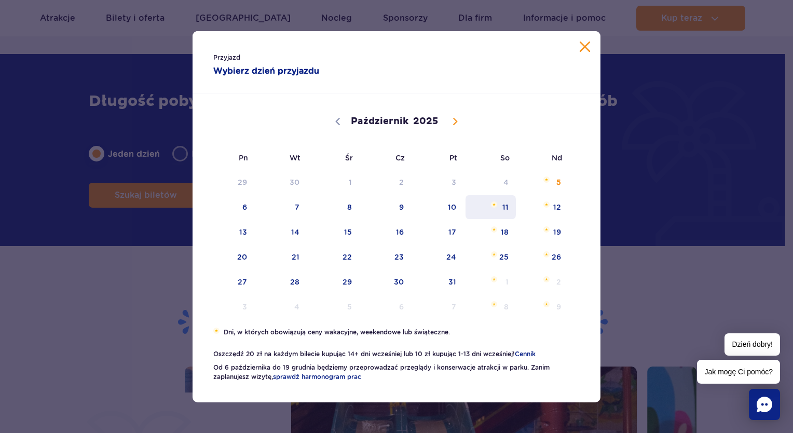
click at [500, 209] on span "11" at bounding box center [490, 207] width 52 height 24
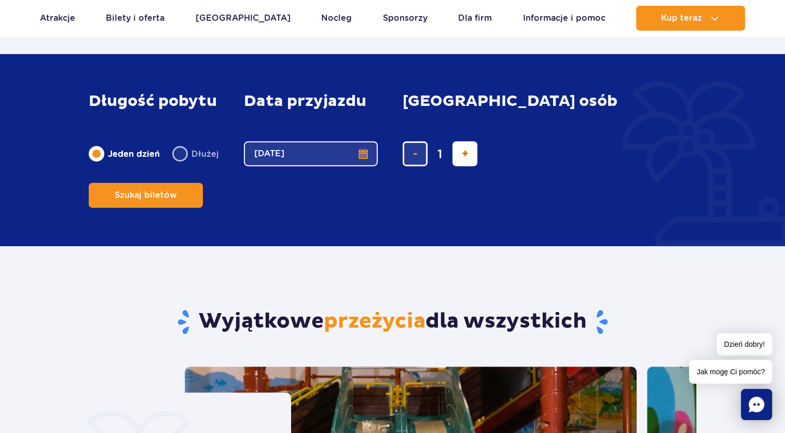
click at [462, 166] on button "dodaj bilet" at bounding box center [464, 153] width 25 height 25
type input "4"
click at [203, 183] on button "Szukaj biletów" at bounding box center [146, 195] width 114 height 25
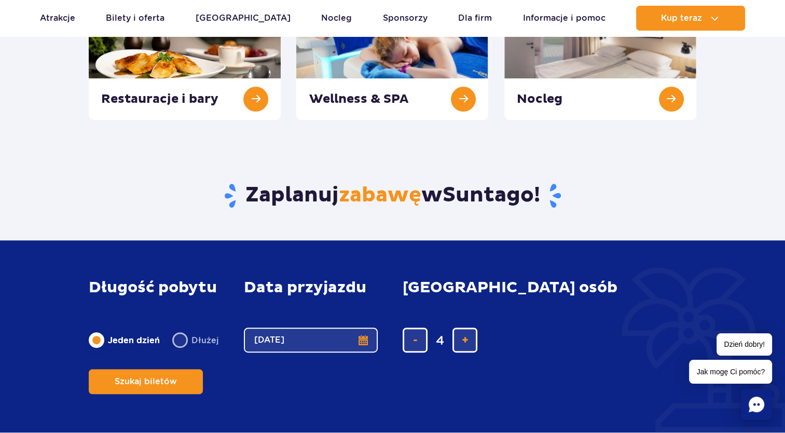
scroll to position [207, 0]
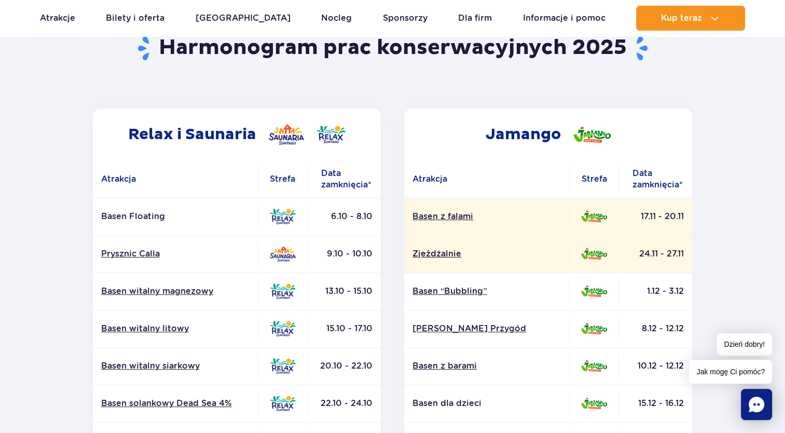
scroll to position [156, 0]
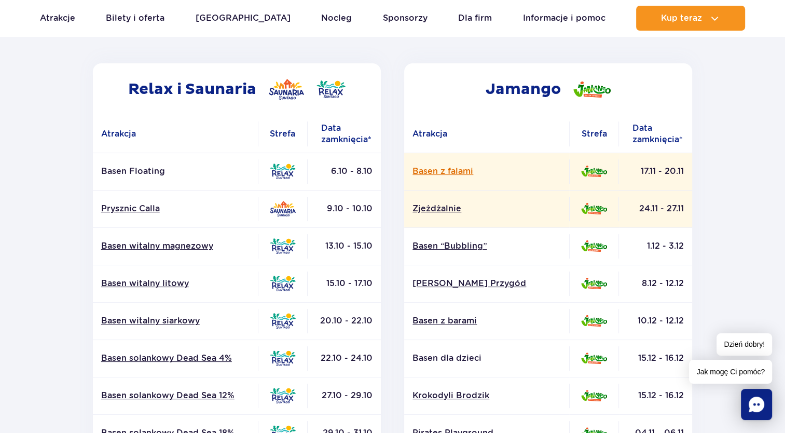
click at [449, 171] on link "Basen z falami" at bounding box center [486, 170] width 148 height 11
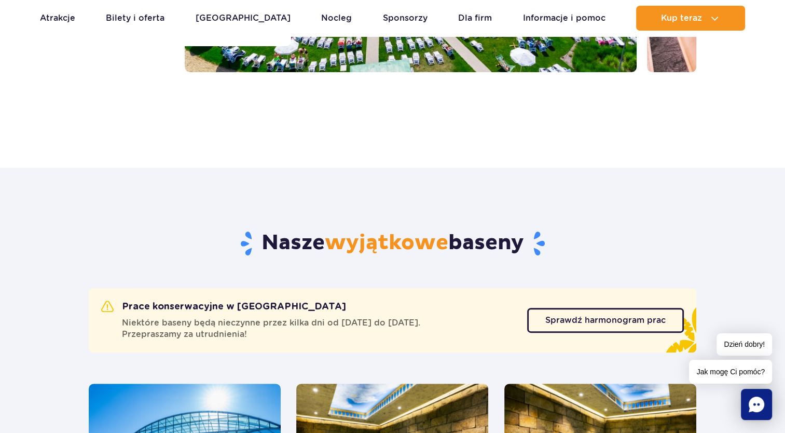
scroll to position [419, 0]
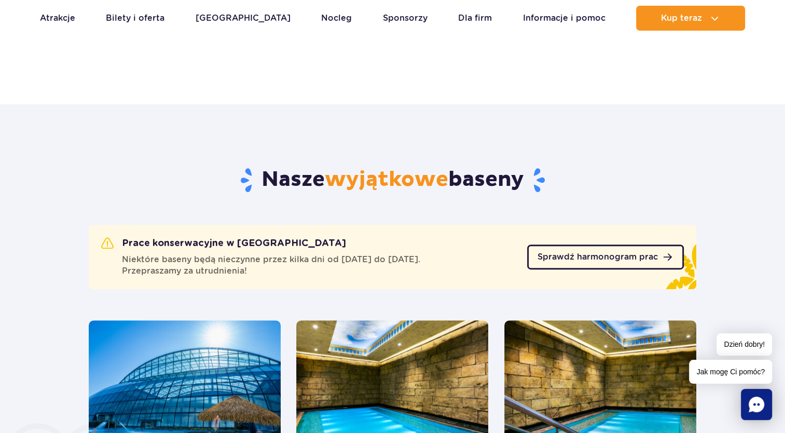
click at [612, 254] on span "Sprawdź harmonogram prac" at bounding box center [597, 257] width 120 height 8
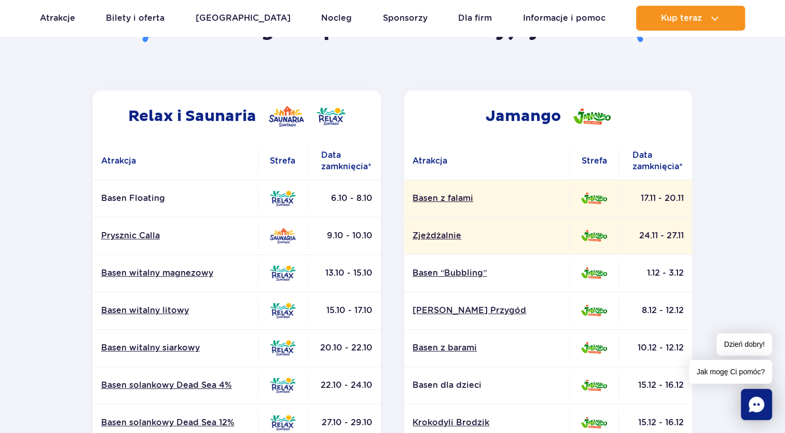
scroll to position [104, 0]
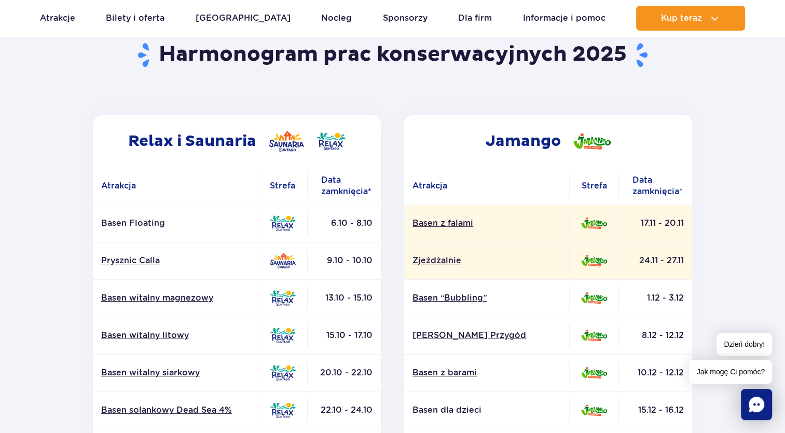
drag, startPoint x: 683, startPoint y: 224, endPoint x: 636, endPoint y: 235, distance: 48.1
click at [636, 235] on td "17.11 - 20.11" at bounding box center [655, 222] width 73 height 37
